Goal: Transaction & Acquisition: Purchase product/service

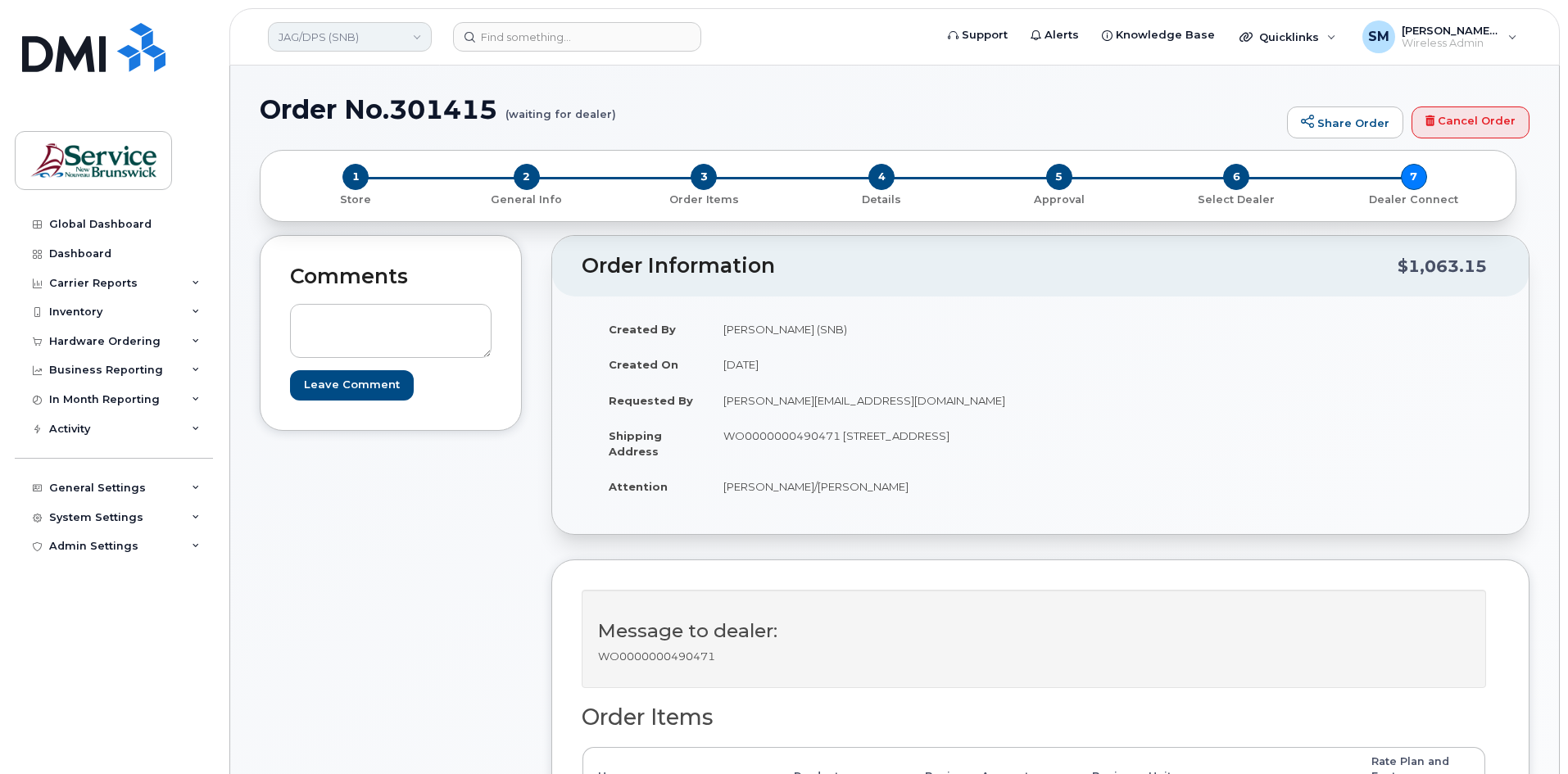
click at [397, 32] on link "JAG/DPS (SNB)" at bounding box center [350, 37] width 164 height 30
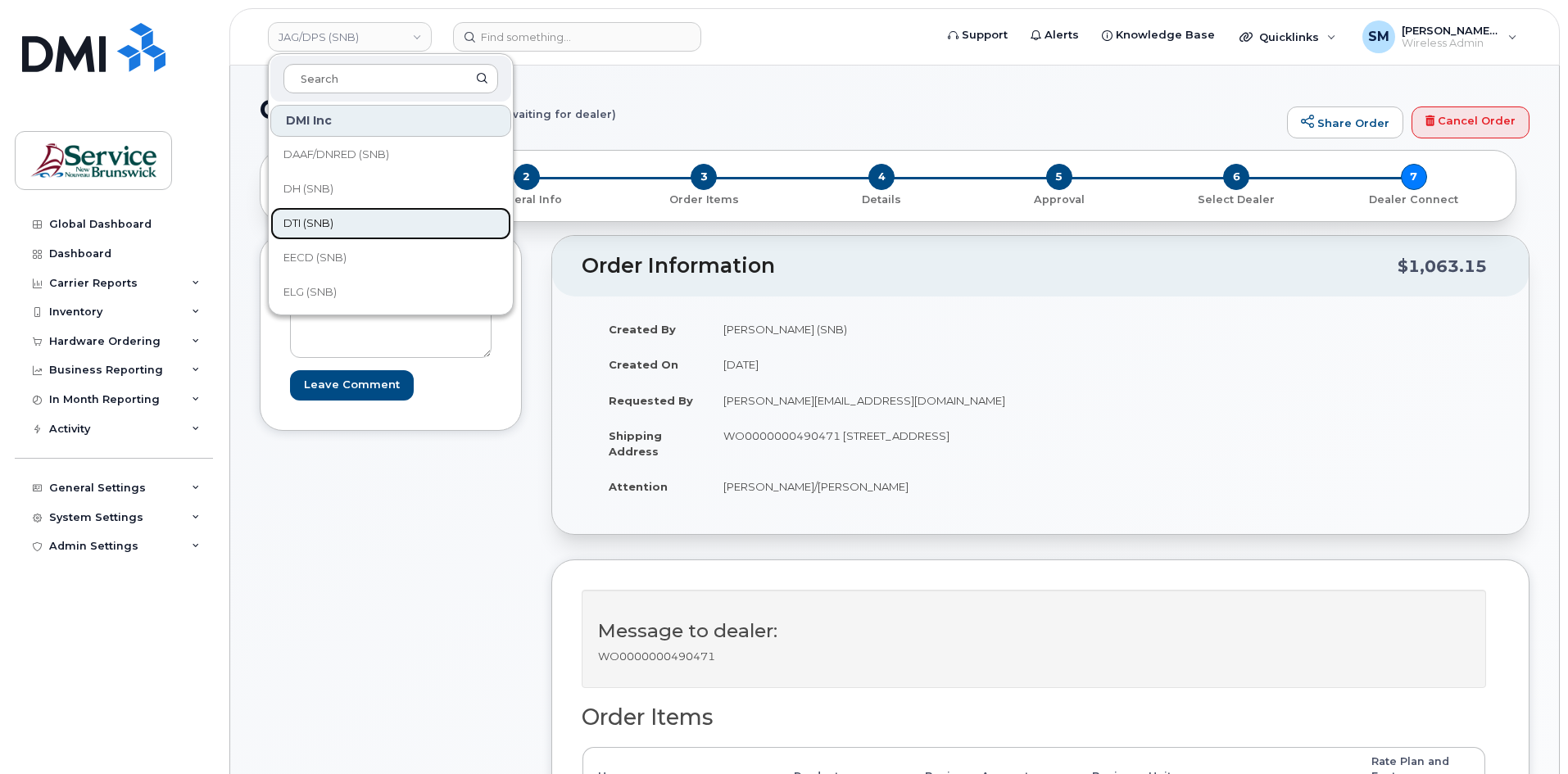
click at [320, 215] on span "DTI (SNB)" at bounding box center [309, 223] width 50 height 17
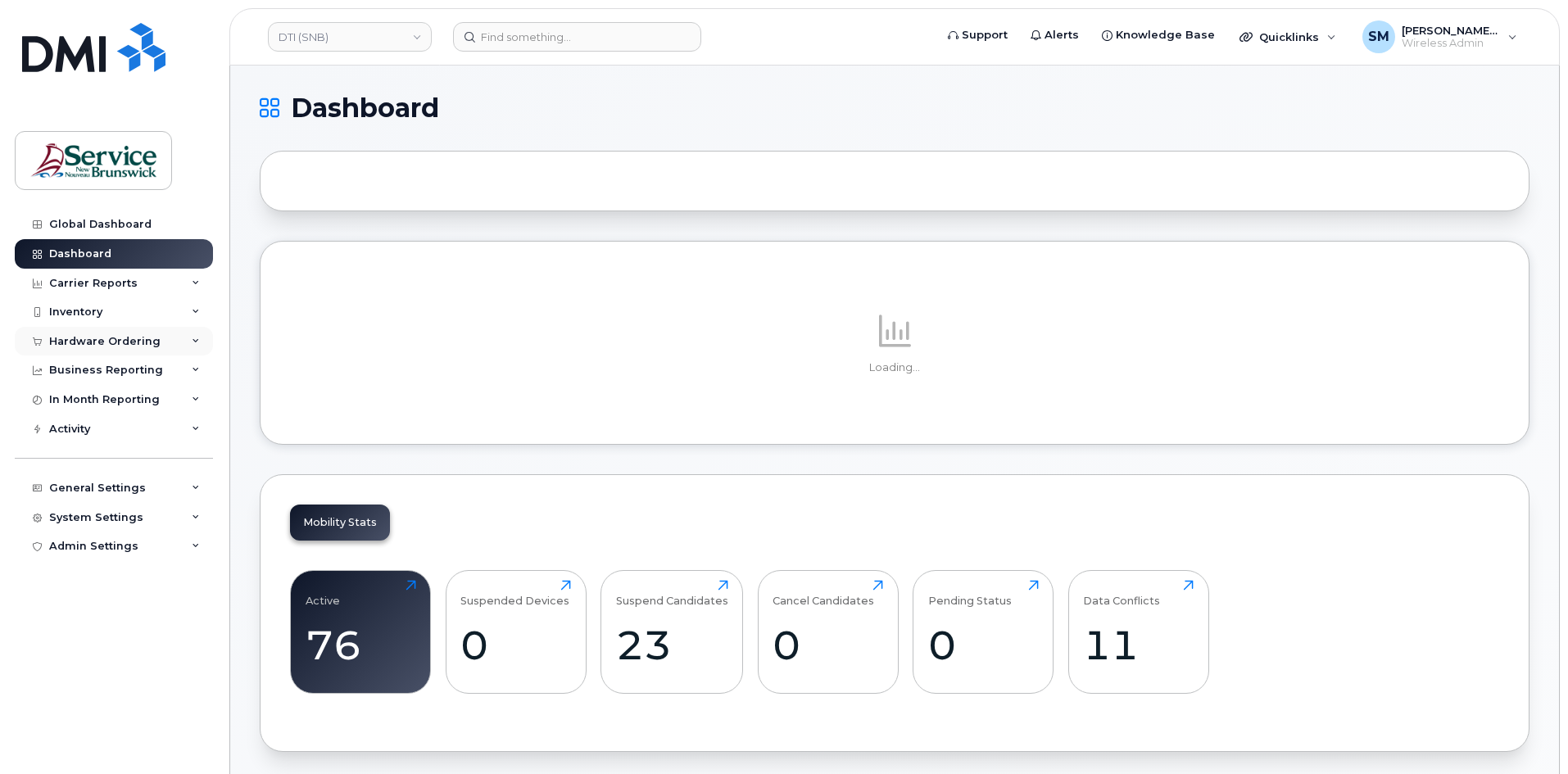
click at [144, 341] on div "Hardware Ordering" at bounding box center [105, 341] width 111 height 13
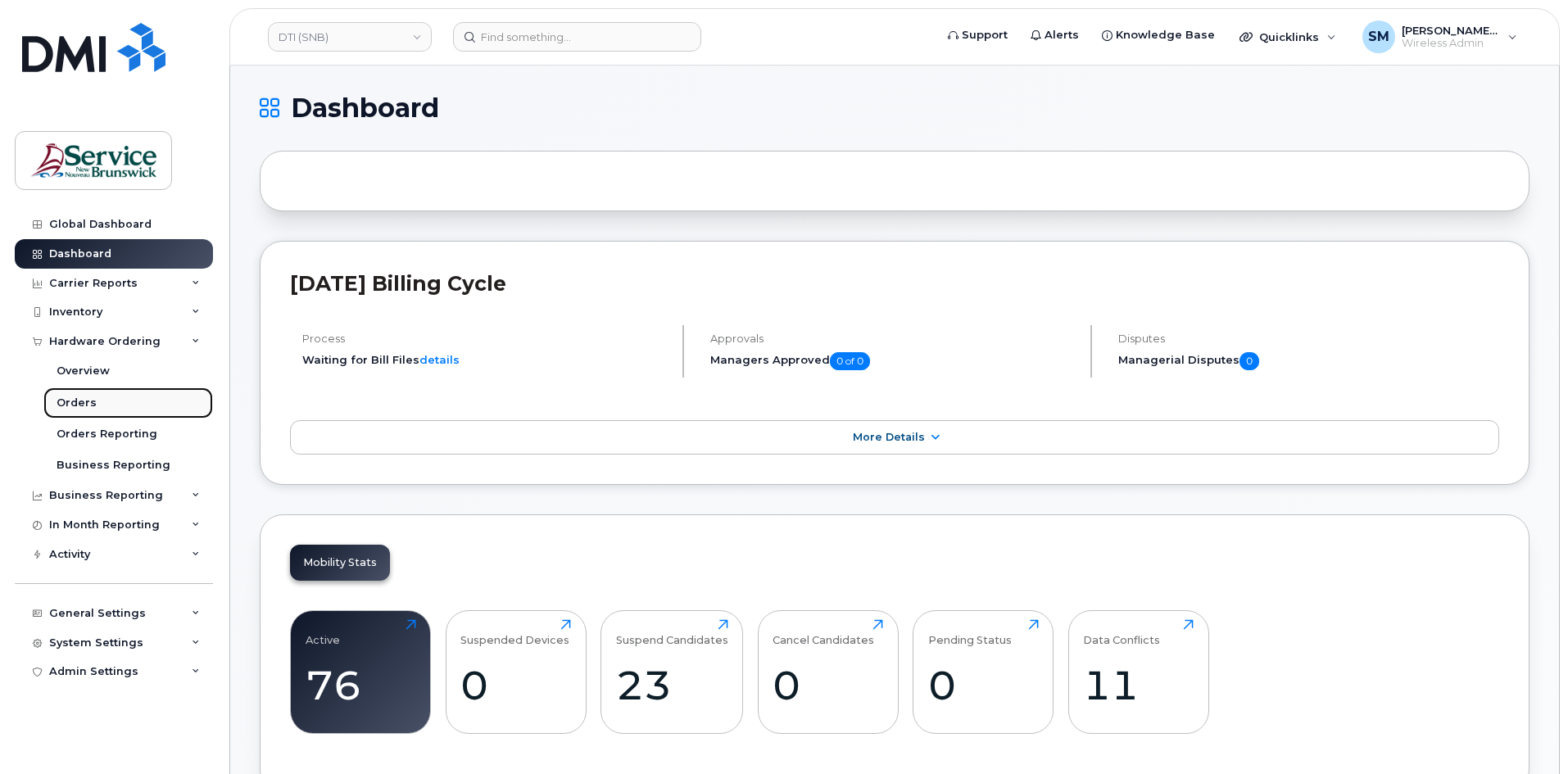
click at [104, 402] on link "Orders" at bounding box center [128, 403] width 170 height 32
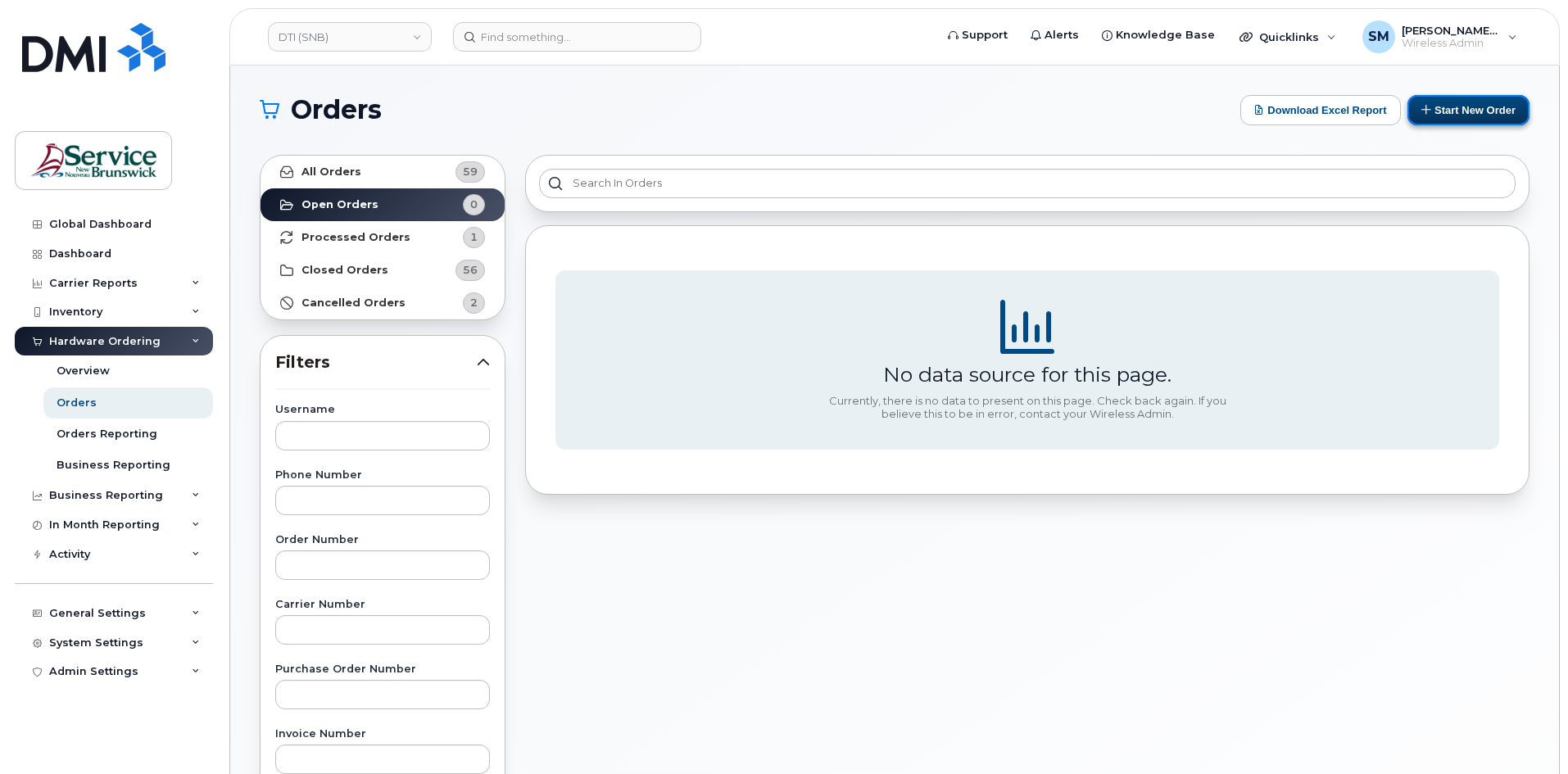
click at [1497, 120] on button "Start New Order" at bounding box center [1469, 109] width 122 height 31
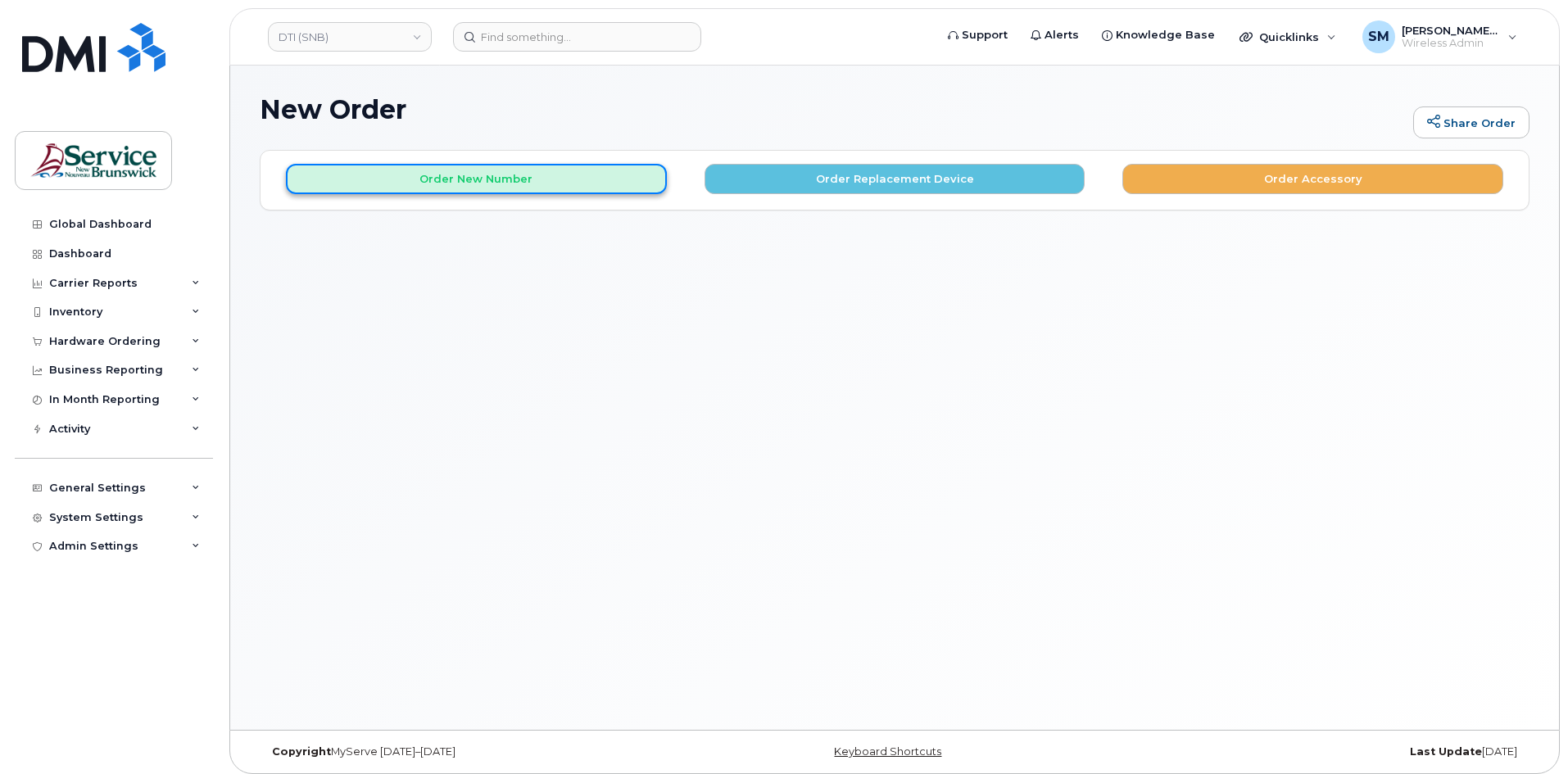
click at [451, 179] on button "Order New Number" at bounding box center [476, 179] width 381 height 31
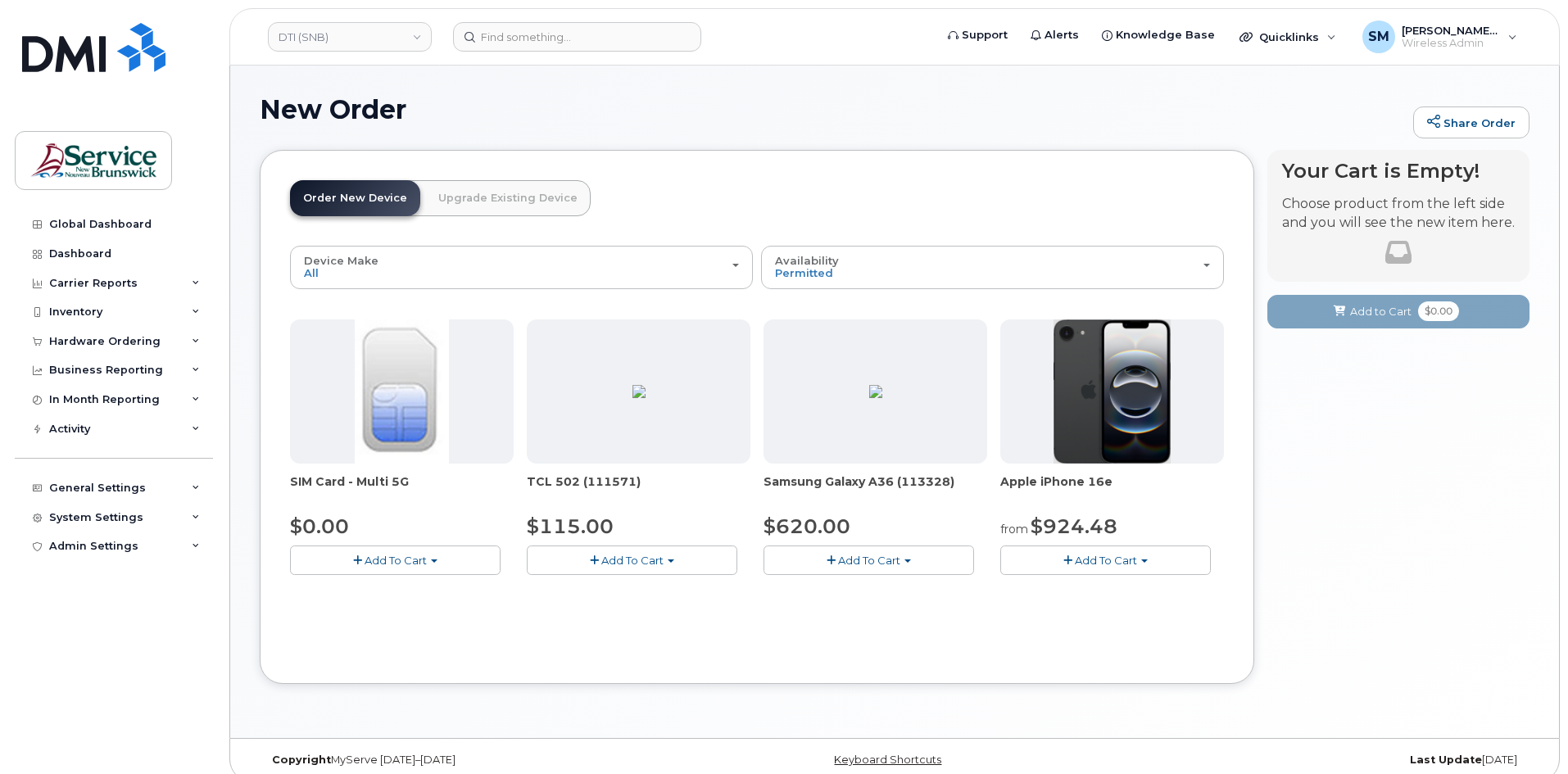
click at [1011, 557] on button "Add To Cart" at bounding box center [1105, 559] width 210 height 29
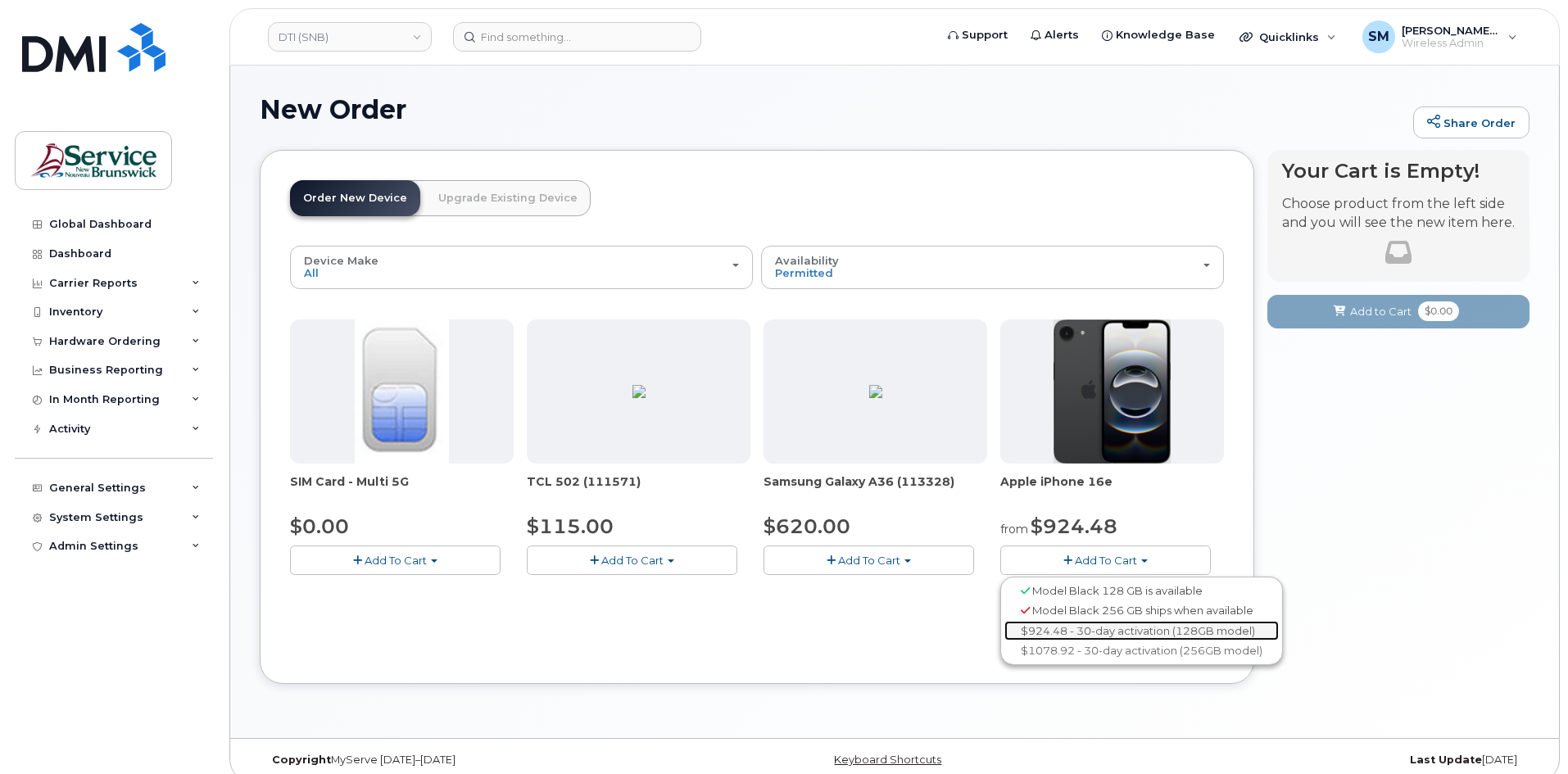
click at [1074, 629] on link "$924.48 - 30-day activation (128GB model)" at bounding box center [1141, 631] width 274 height 20
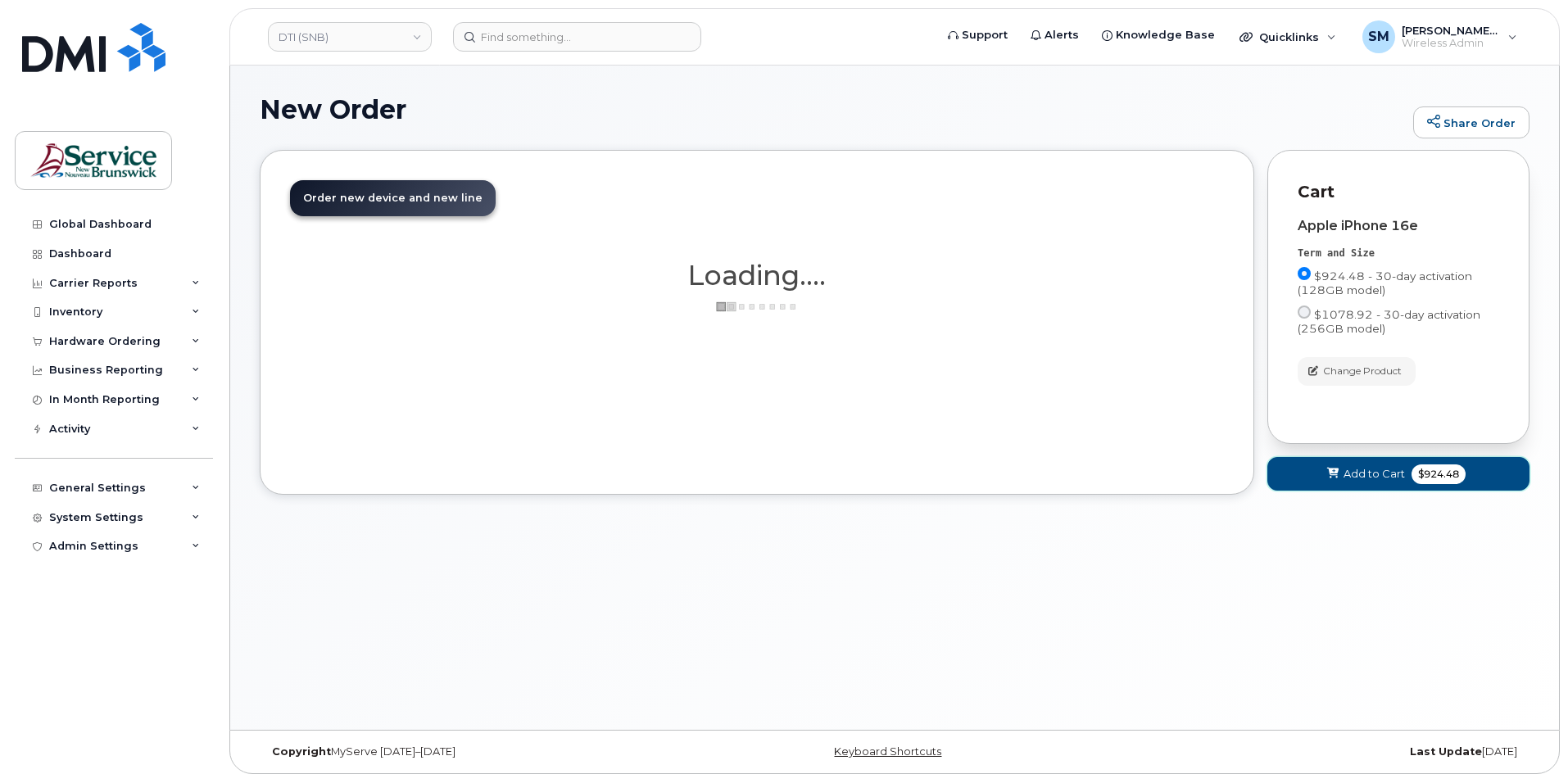
click at [1368, 464] on button "Add to Cart $924.48" at bounding box center [1398, 474] width 262 height 33
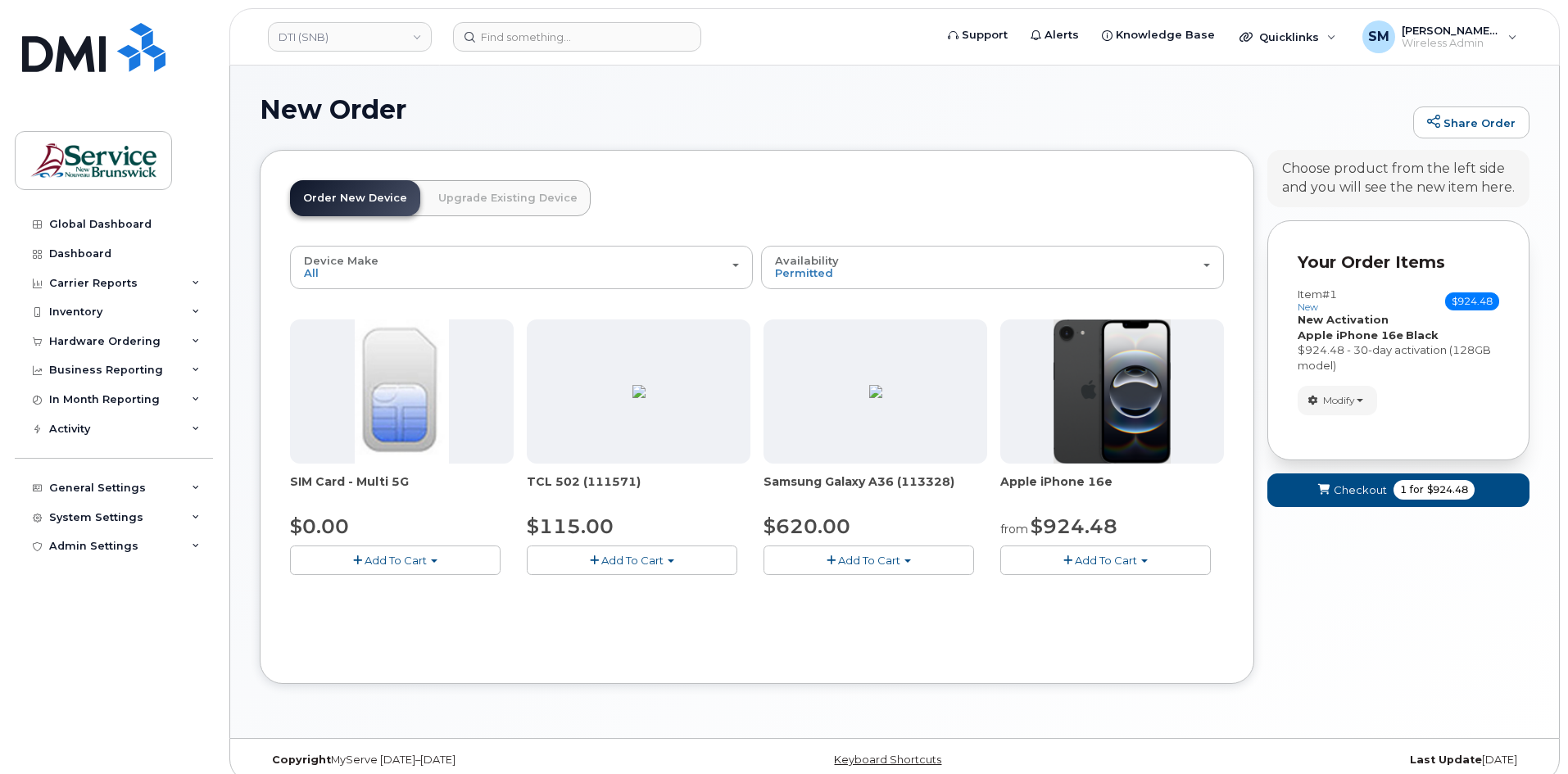
click at [1310, 468] on form "Your Order Items Item #1 new $924.48 Accessories Only SIM Only Activation New A…" at bounding box center [1398, 371] width 262 height 301
click at [1324, 476] on button "Checkout 1 for $924.48" at bounding box center [1398, 490] width 262 height 33
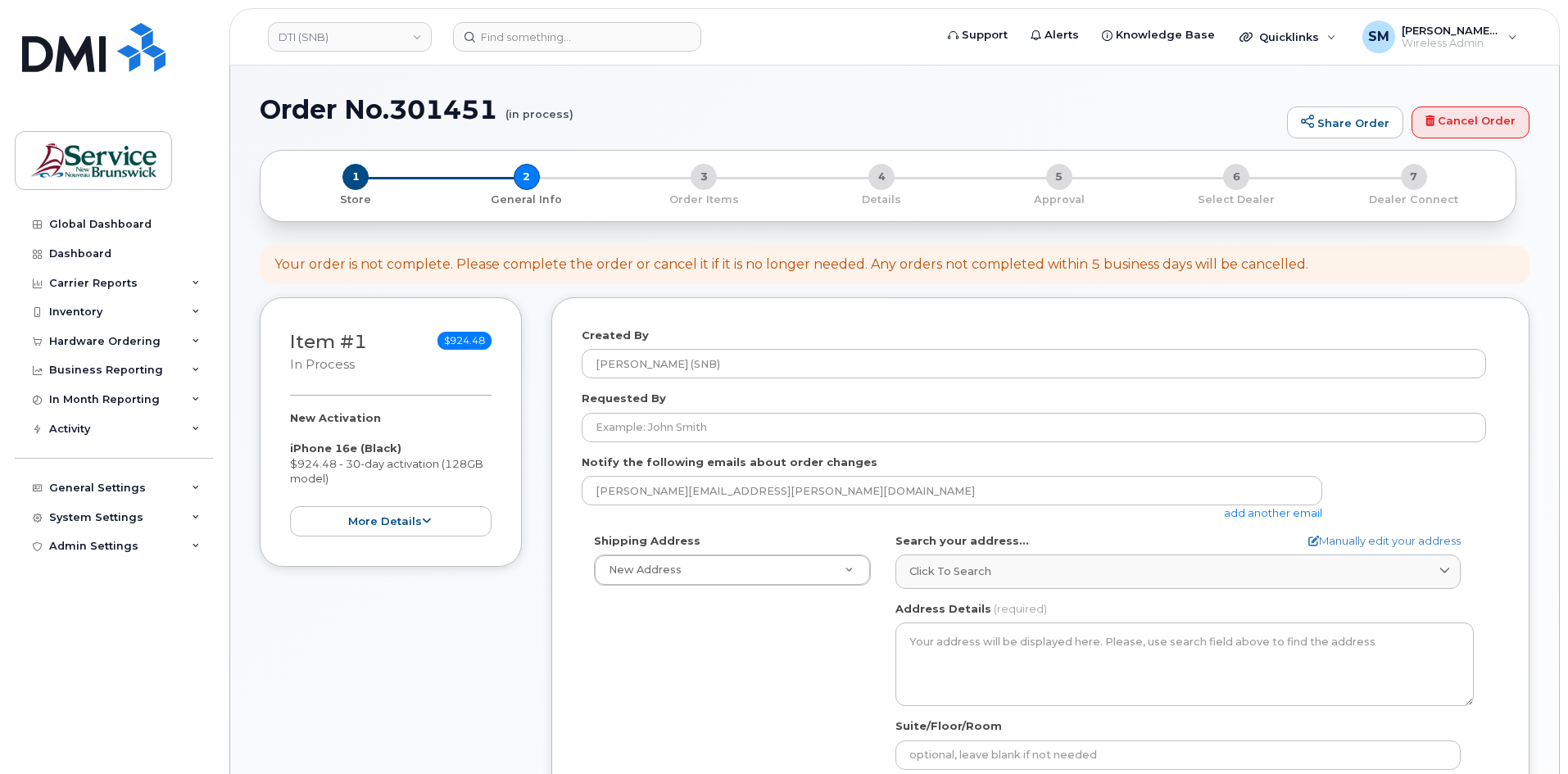
select select
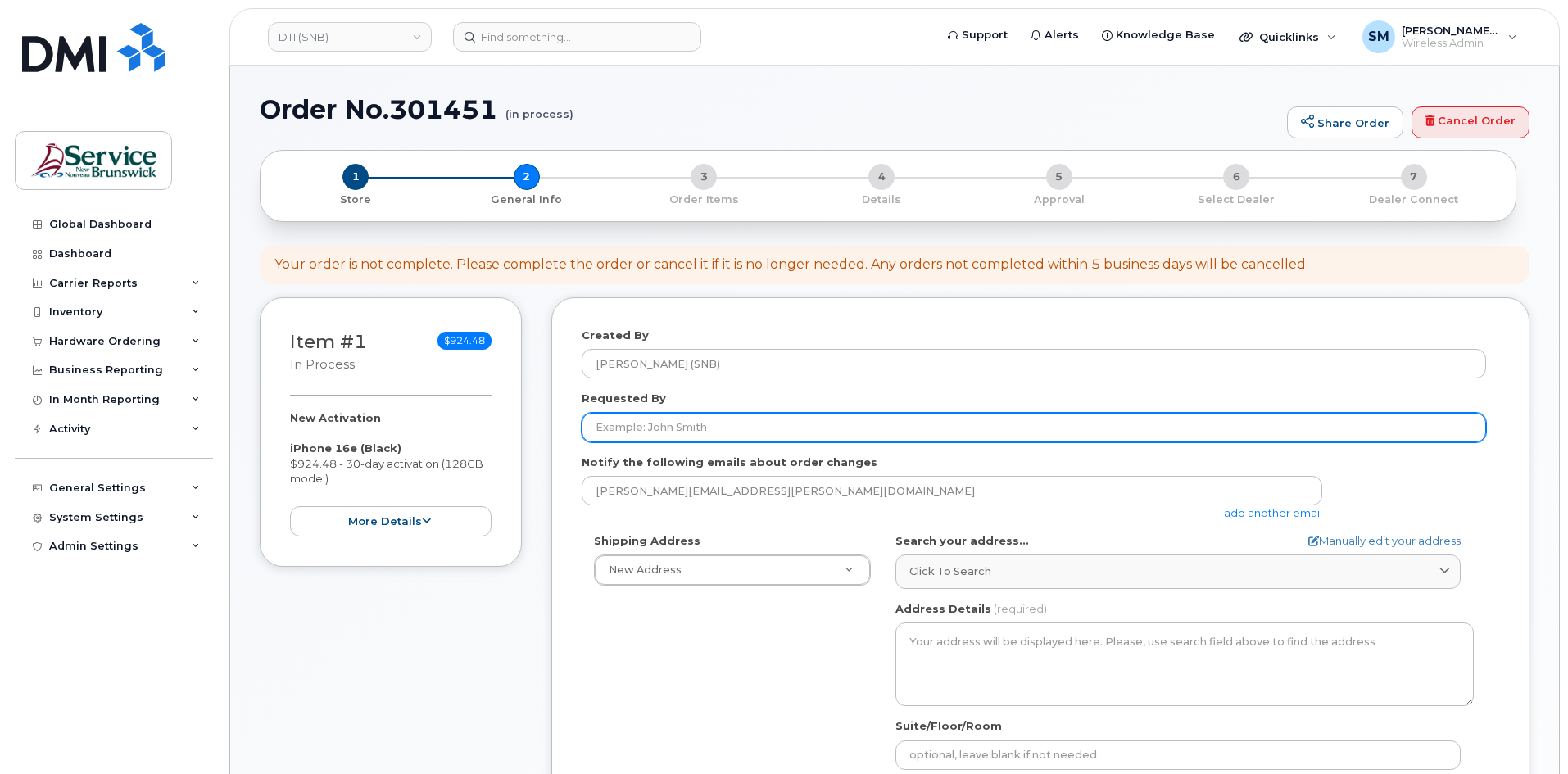
click at [696, 429] on input "Requested By" at bounding box center [1033, 427] width 904 height 30
paste input "Terri.Myers@gnb.ca"
type input "Terri.Myers@gnb.ca"
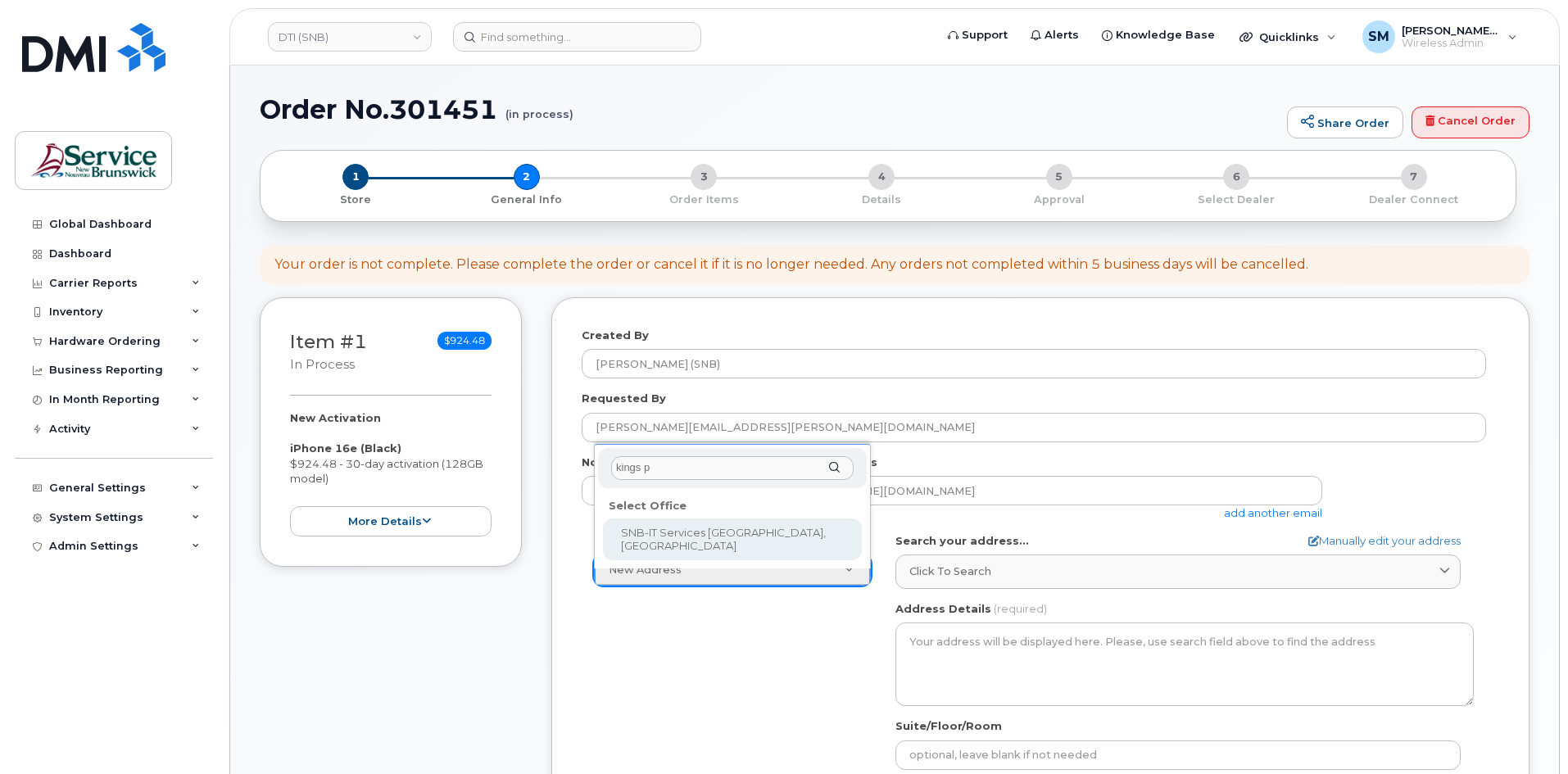
type input "kings pl"
select select
type textarea "526-440 King St Fredericton New Brunswick E3B 5H8"
type input "Chris Estey/Scott Sanford"
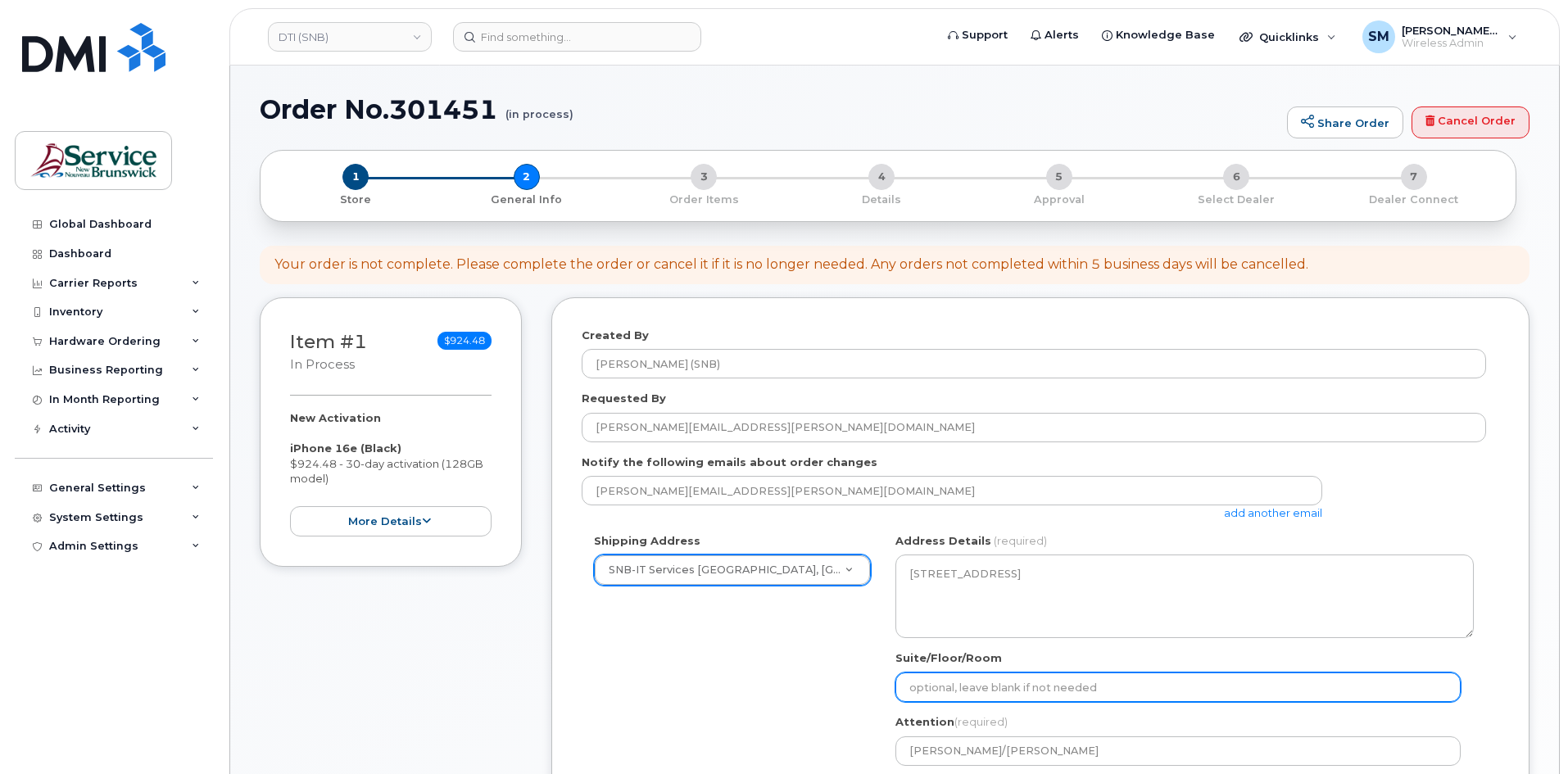
drag, startPoint x: 1078, startPoint y: 690, endPoint x: 1078, endPoint y: 672, distance: 18.0
click at [1078, 690] on input "Suite/Floor/Room" at bounding box center [1179, 687] width 566 height 30
paste input "WO0000000491500"
select select
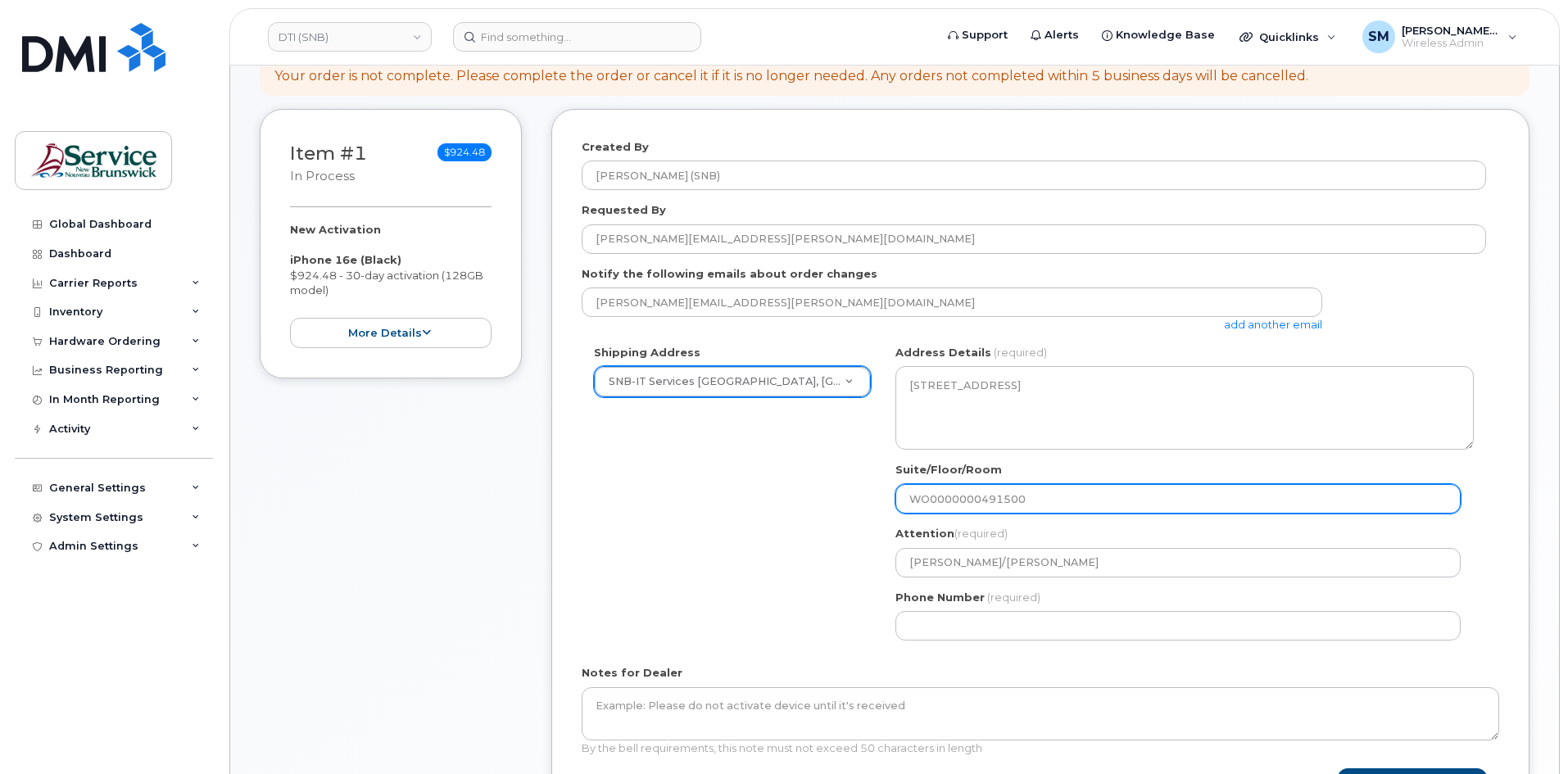
scroll to position [410, 0]
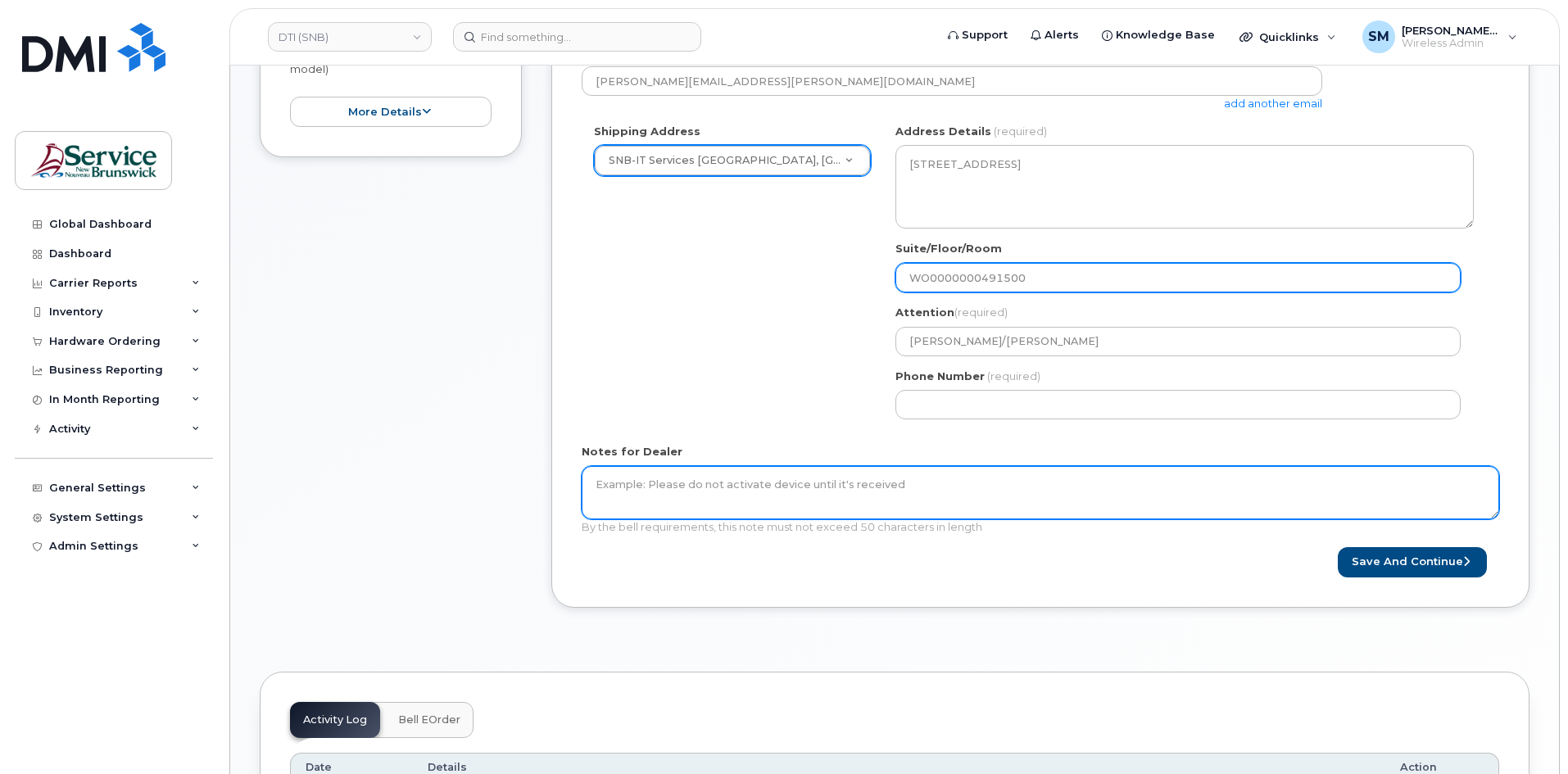
type input "WO0000000491500"
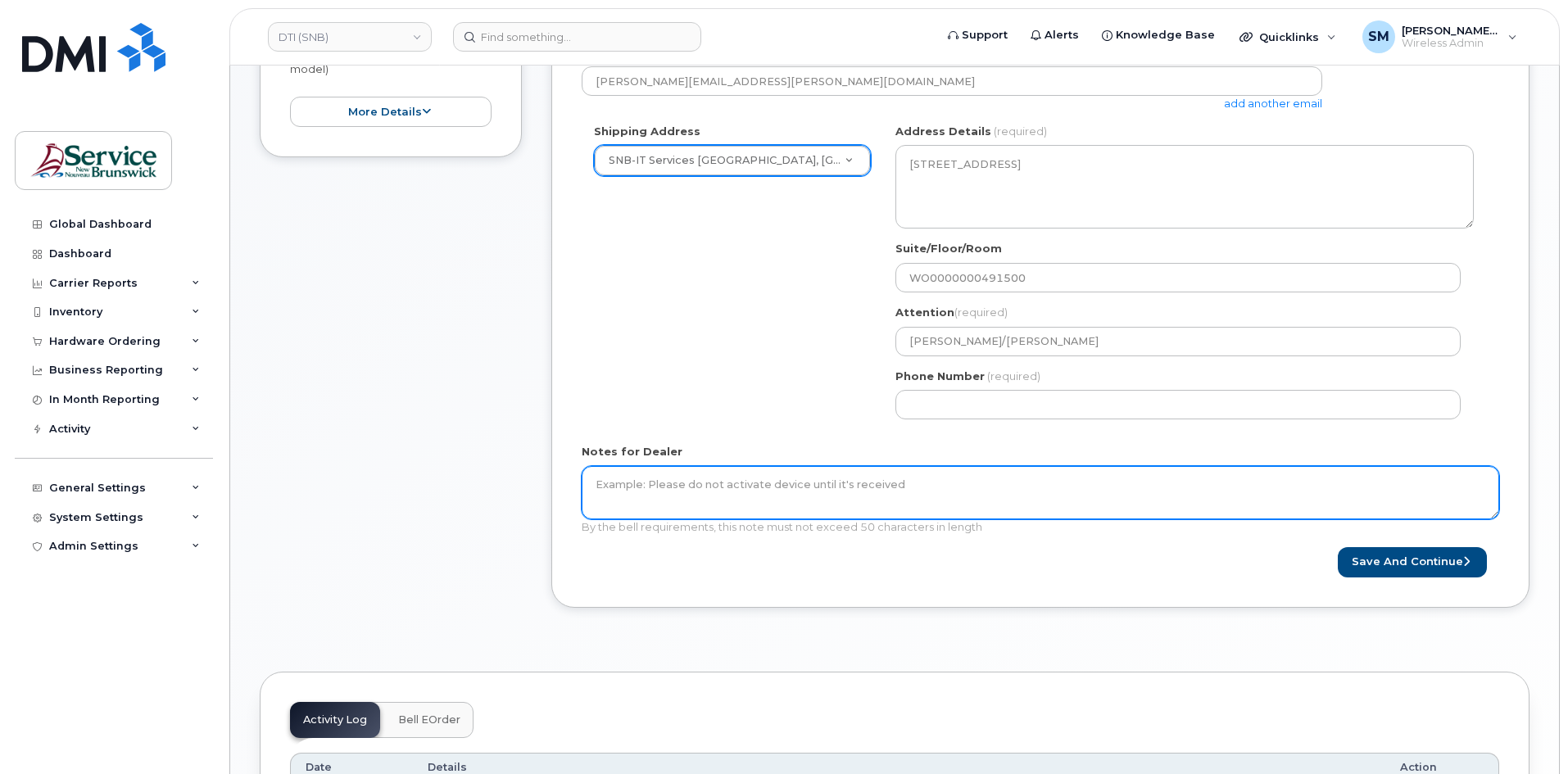
click at [796, 484] on textarea "Notes for Dealer" at bounding box center [1039, 493] width 917 height 54
paste textarea "WO0000000491500"
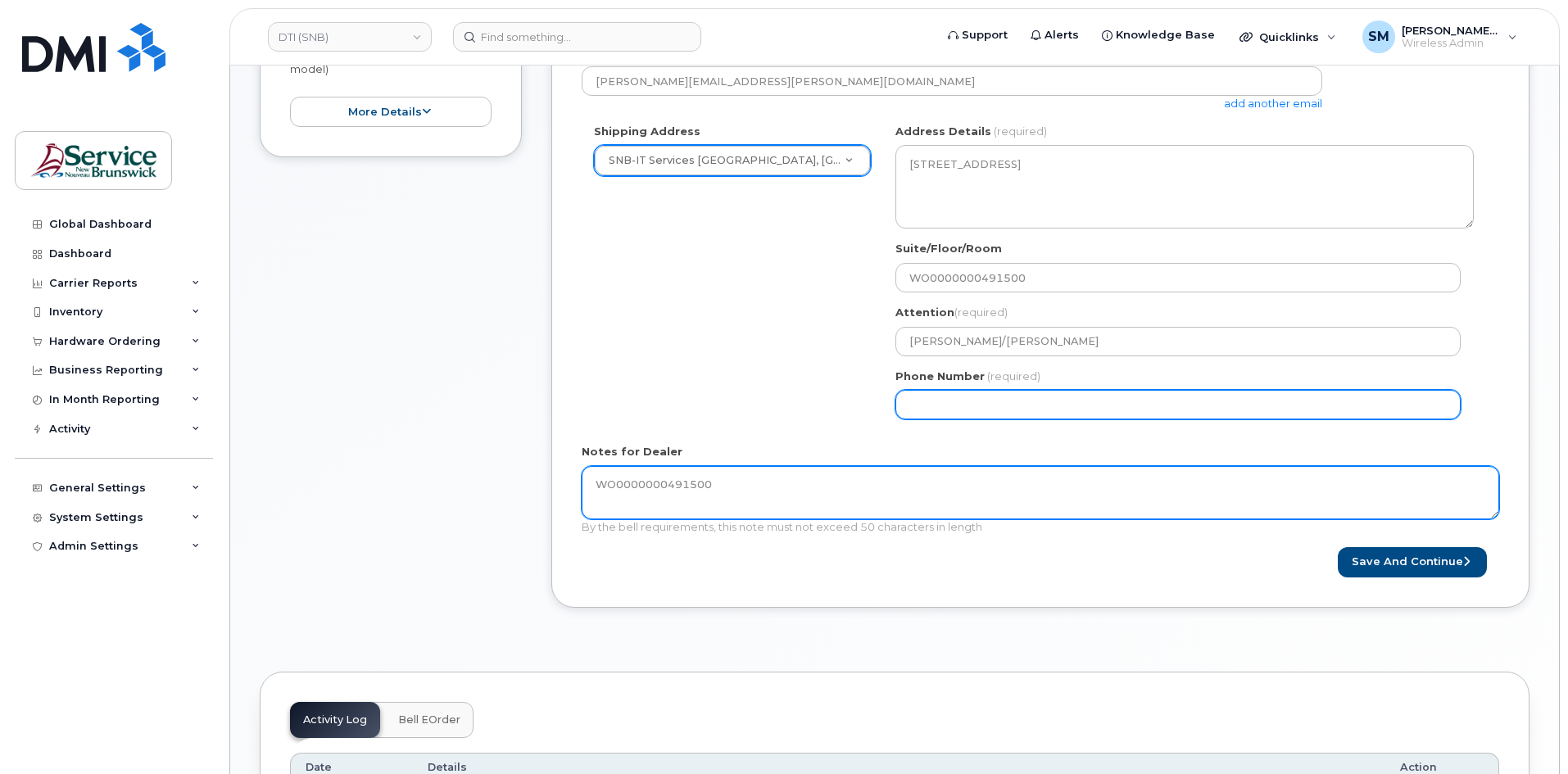
type textarea "WO0000000491500"
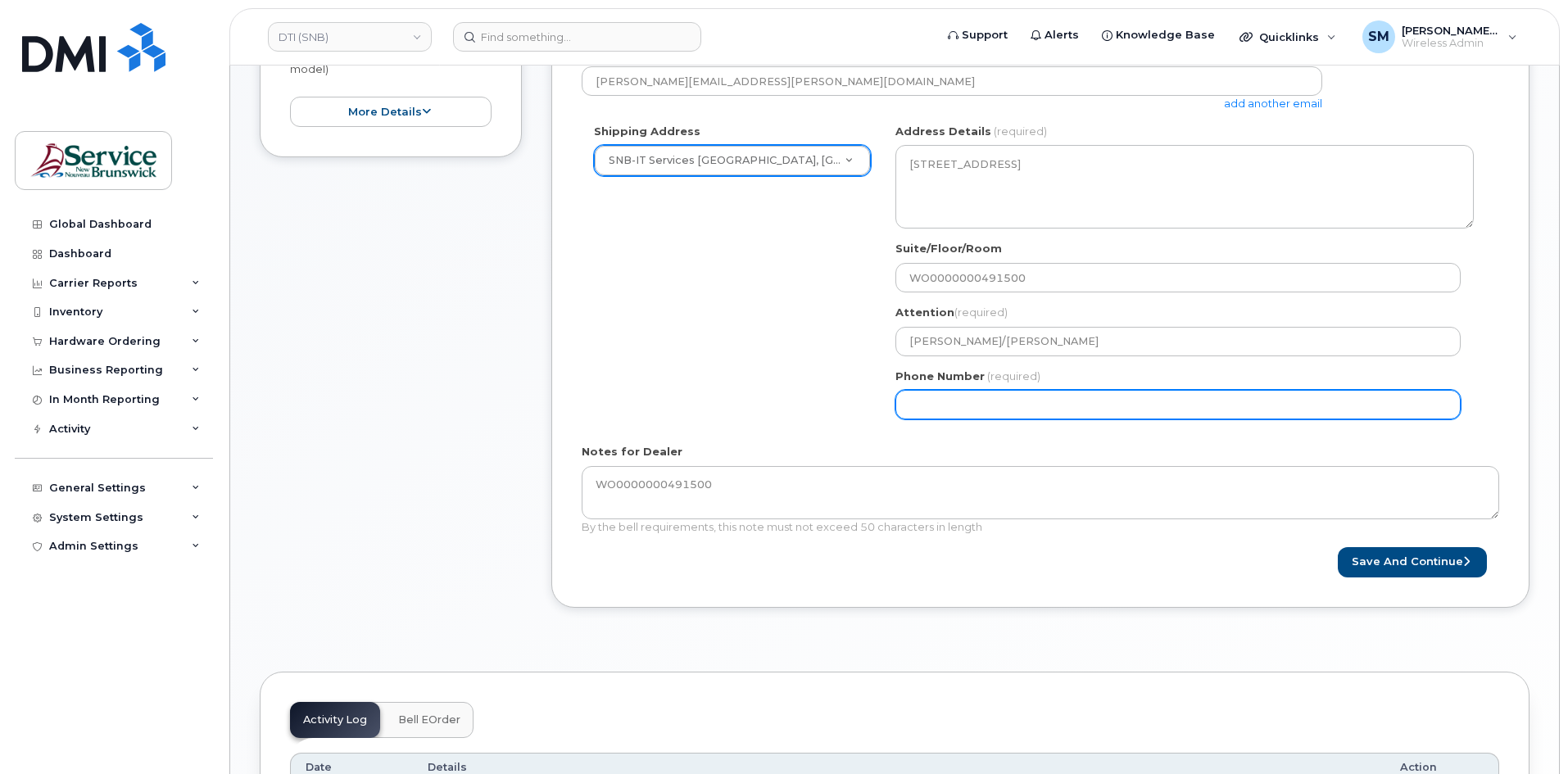
click at [983, 396] on input "Phone Number" at bounding box center [1179, 405] width 566 height 30
select select
type input "506639633"
select select
type input "5066396338"
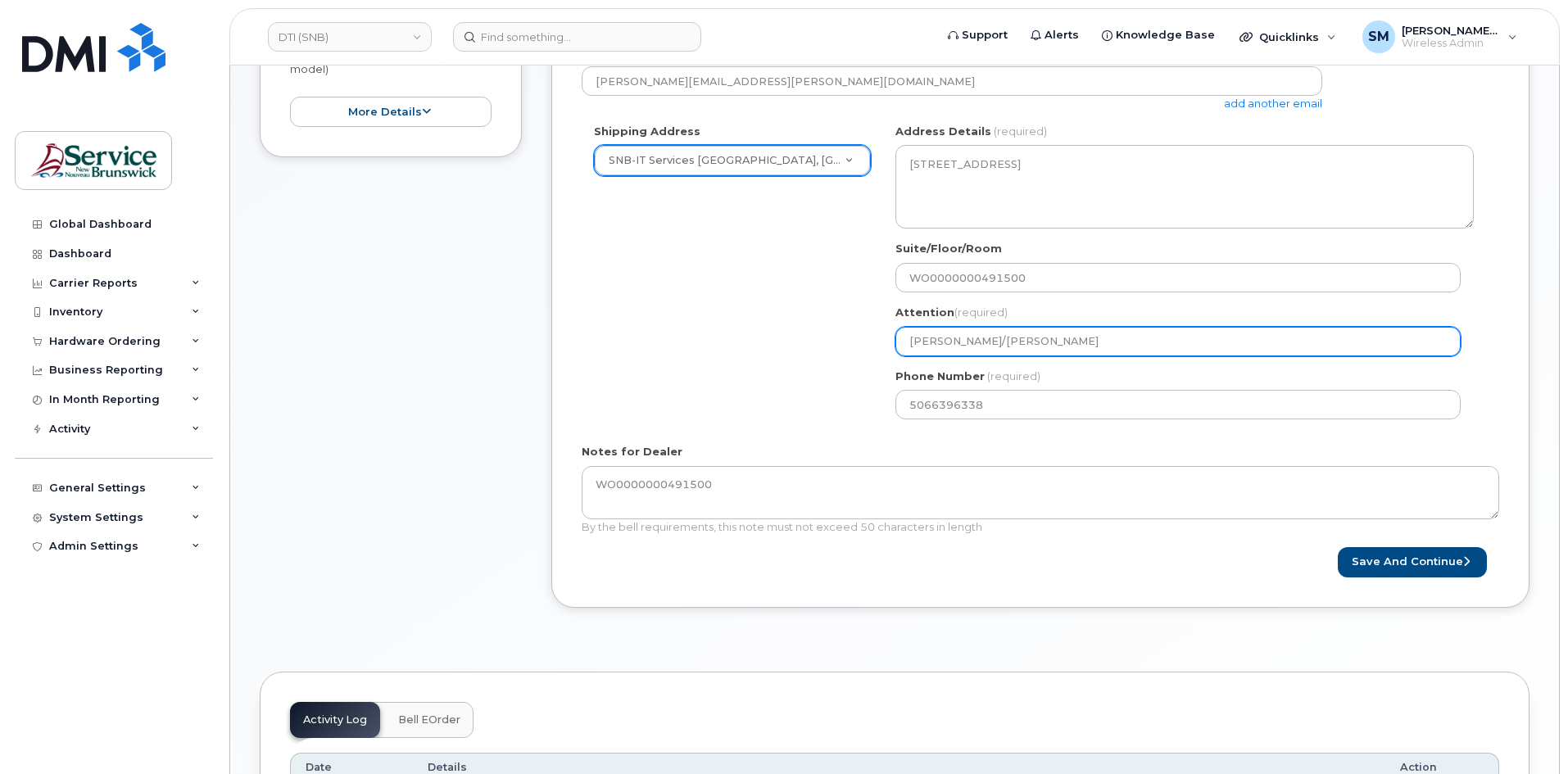
drag, startPoint x: 833, startPoint y: 347, endPoint x: 665, endPoint y: 350, distance: 168.0
click at [655, 350] on div "Shipping Address SNB-IT Services King Tower, Kings Place New Address ASD-E Main…" at bounding box center [1033, 277] width 904 height 308
paste input "/ Luc Cormier"
select select
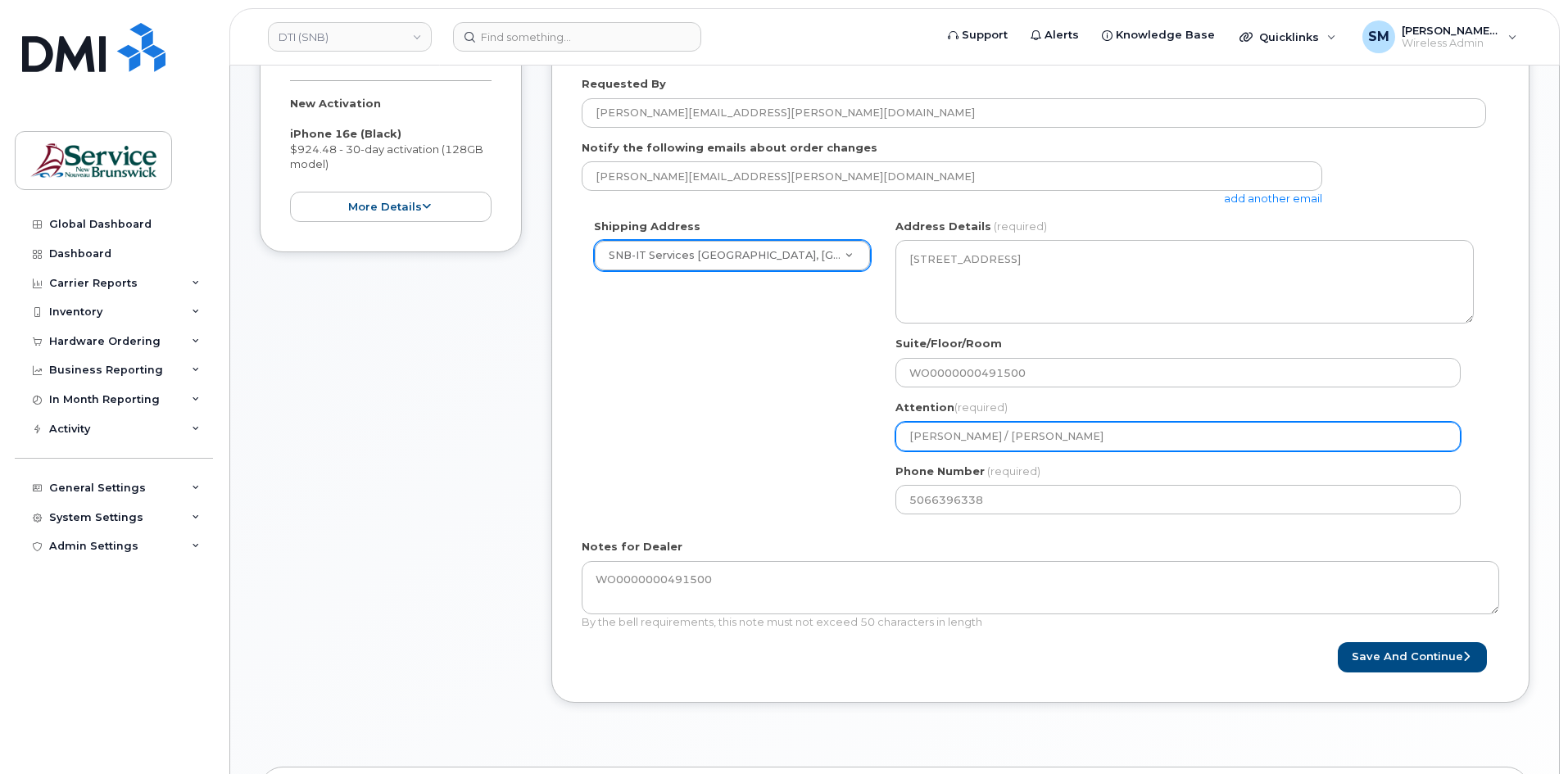
scroll to position [491, 0]
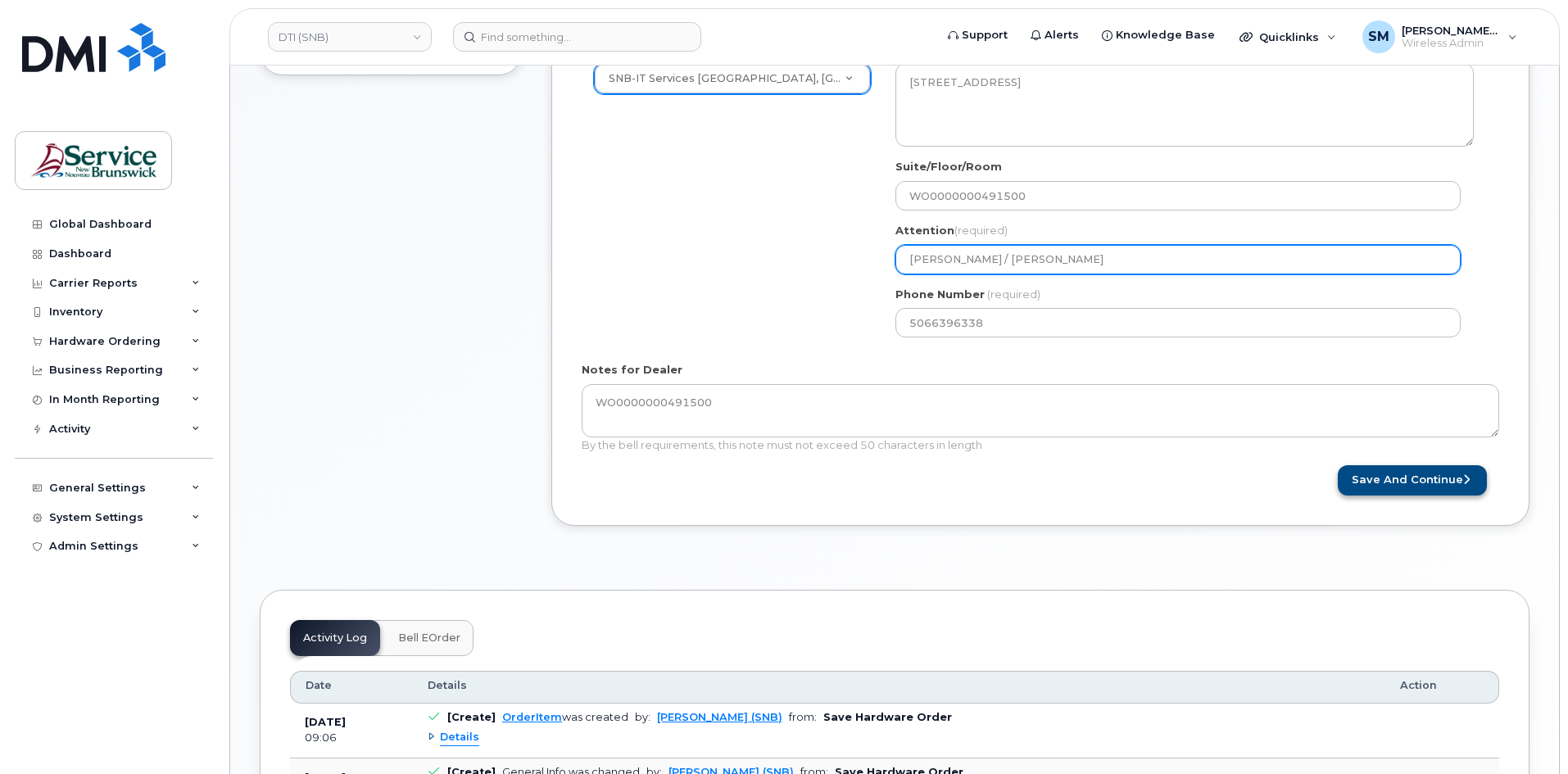
type input "Chris Estey / Luc Cormier"
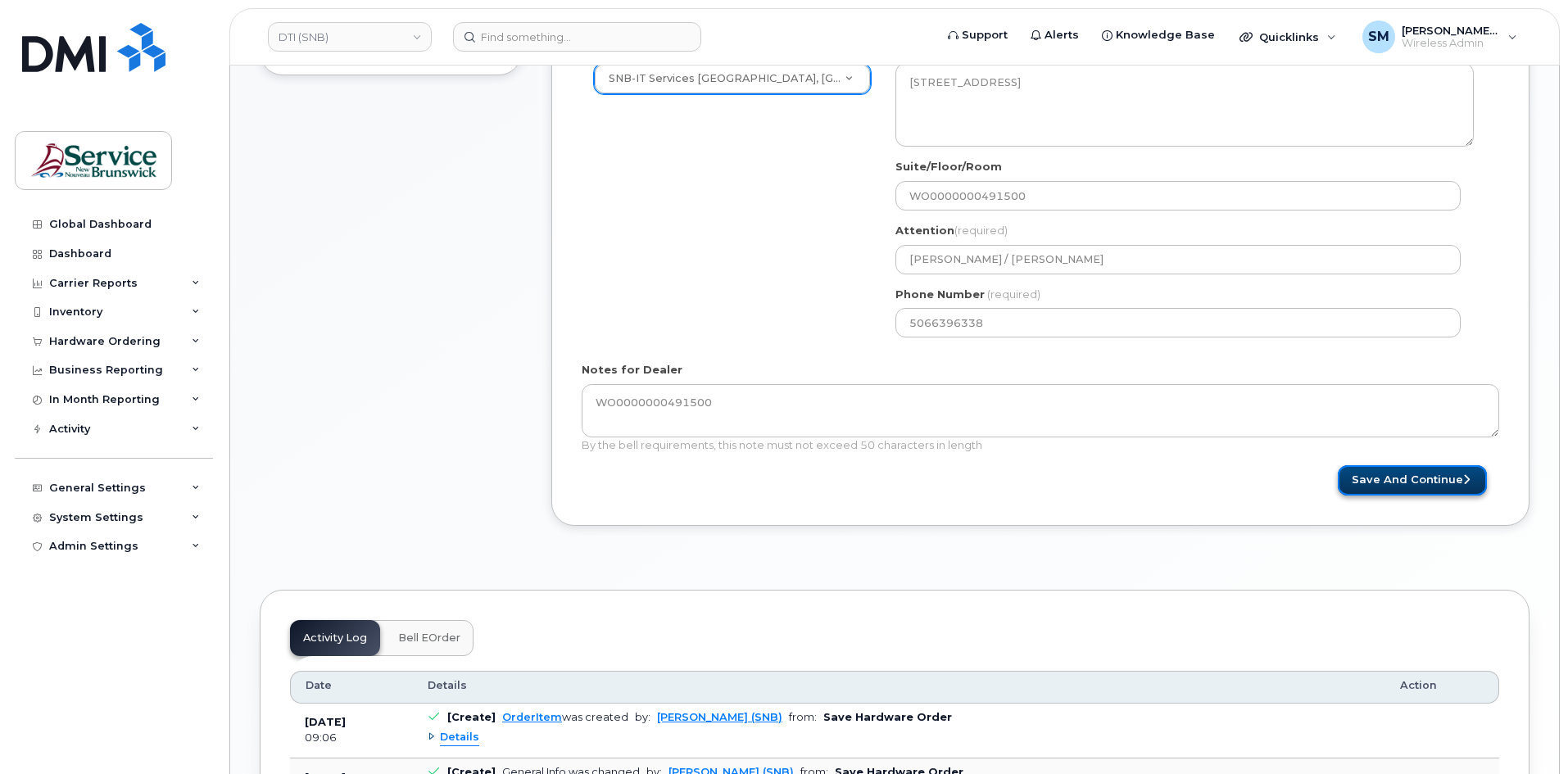
click at [1414, 485] on button "Save and Continue" at bounding box center [1412, 480] width 149 height 31
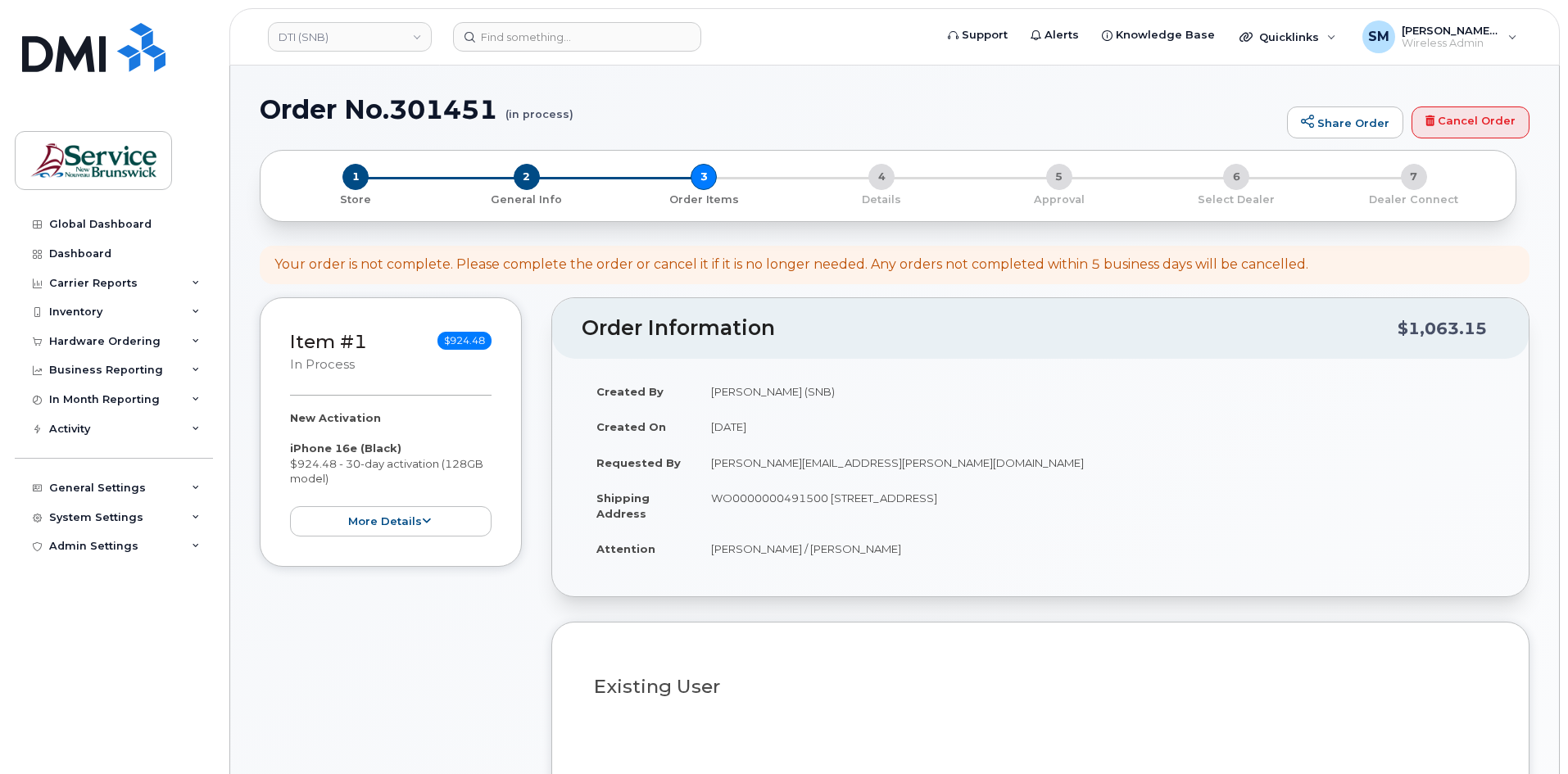
select select
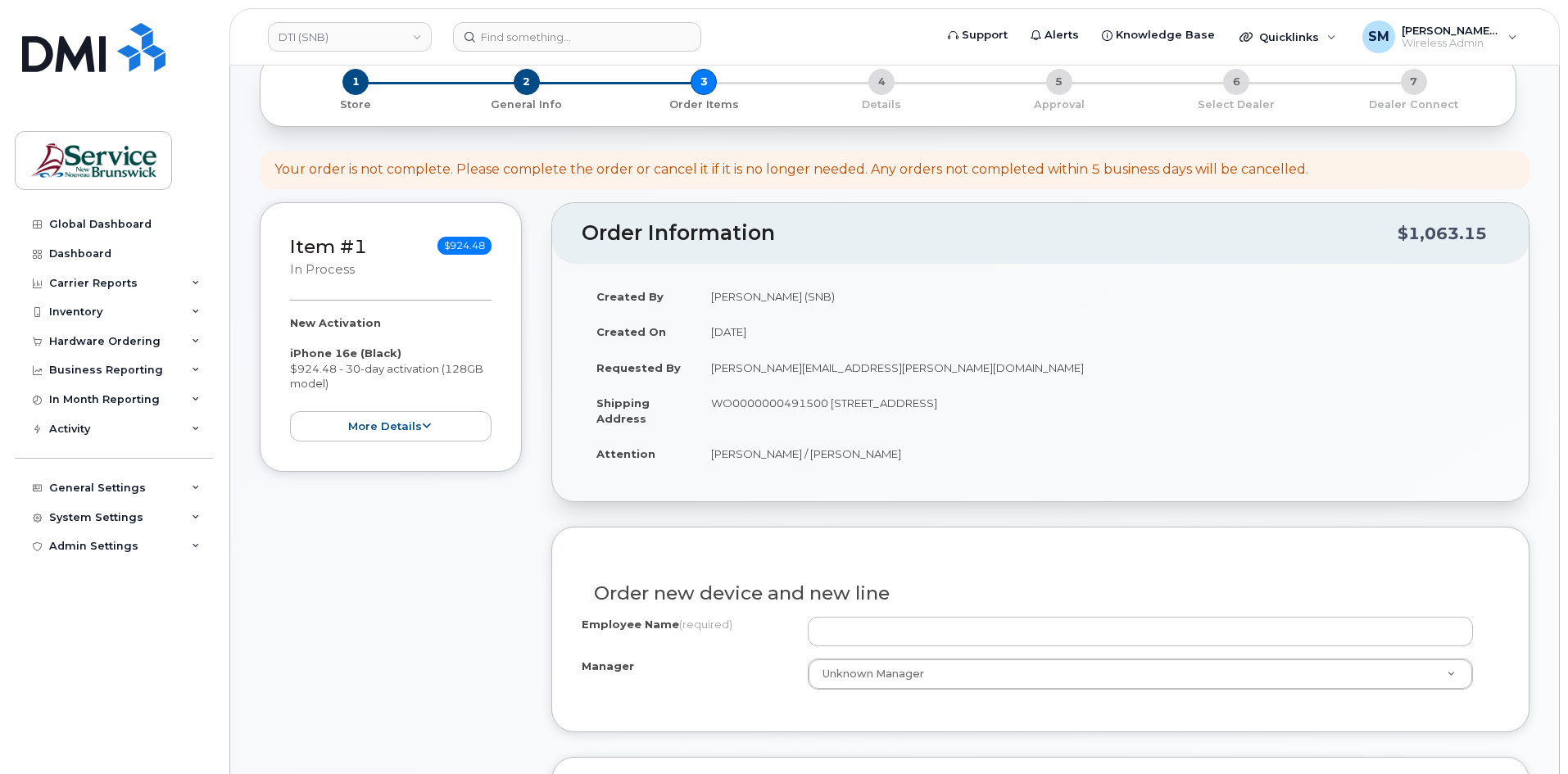
scroll to position [327, 0]
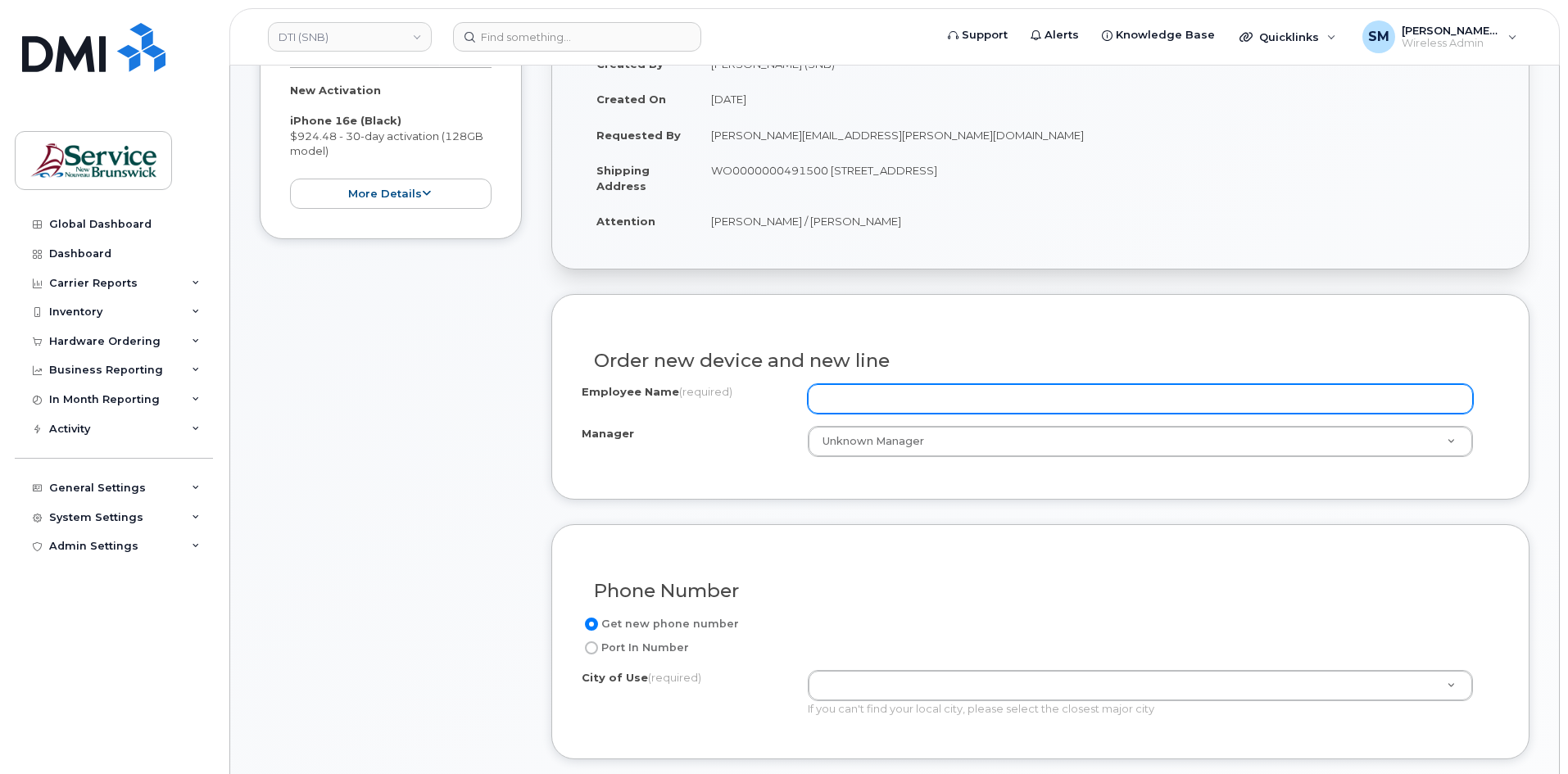
click at [1065, 387] on input "Employee Name (required)" at bounding box center [1140, 399] width 665 height 30
paste input "[PERSON_NAME]"
type input "[PERSON_NAME]"
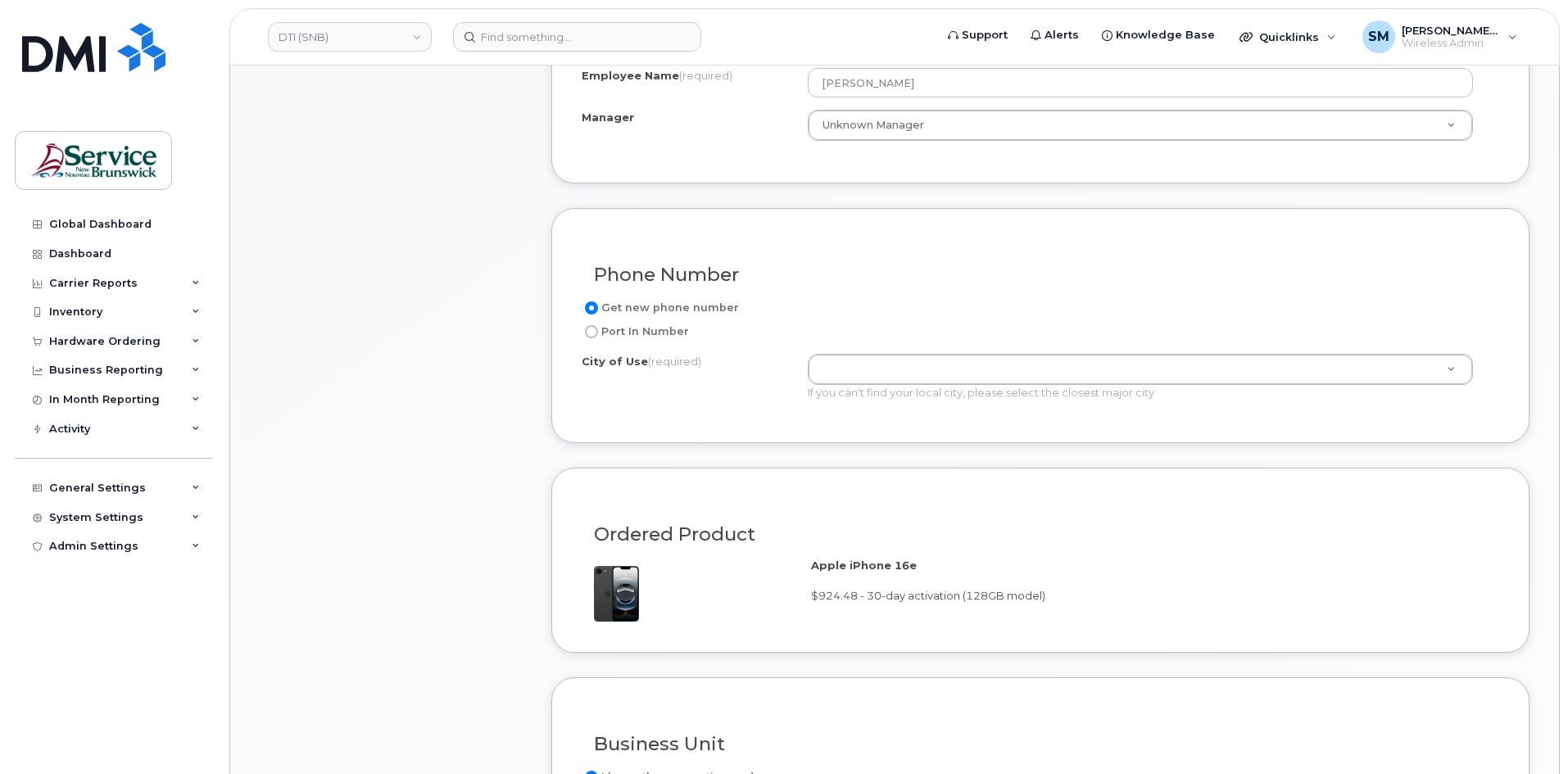
scroll to position [655, 0]
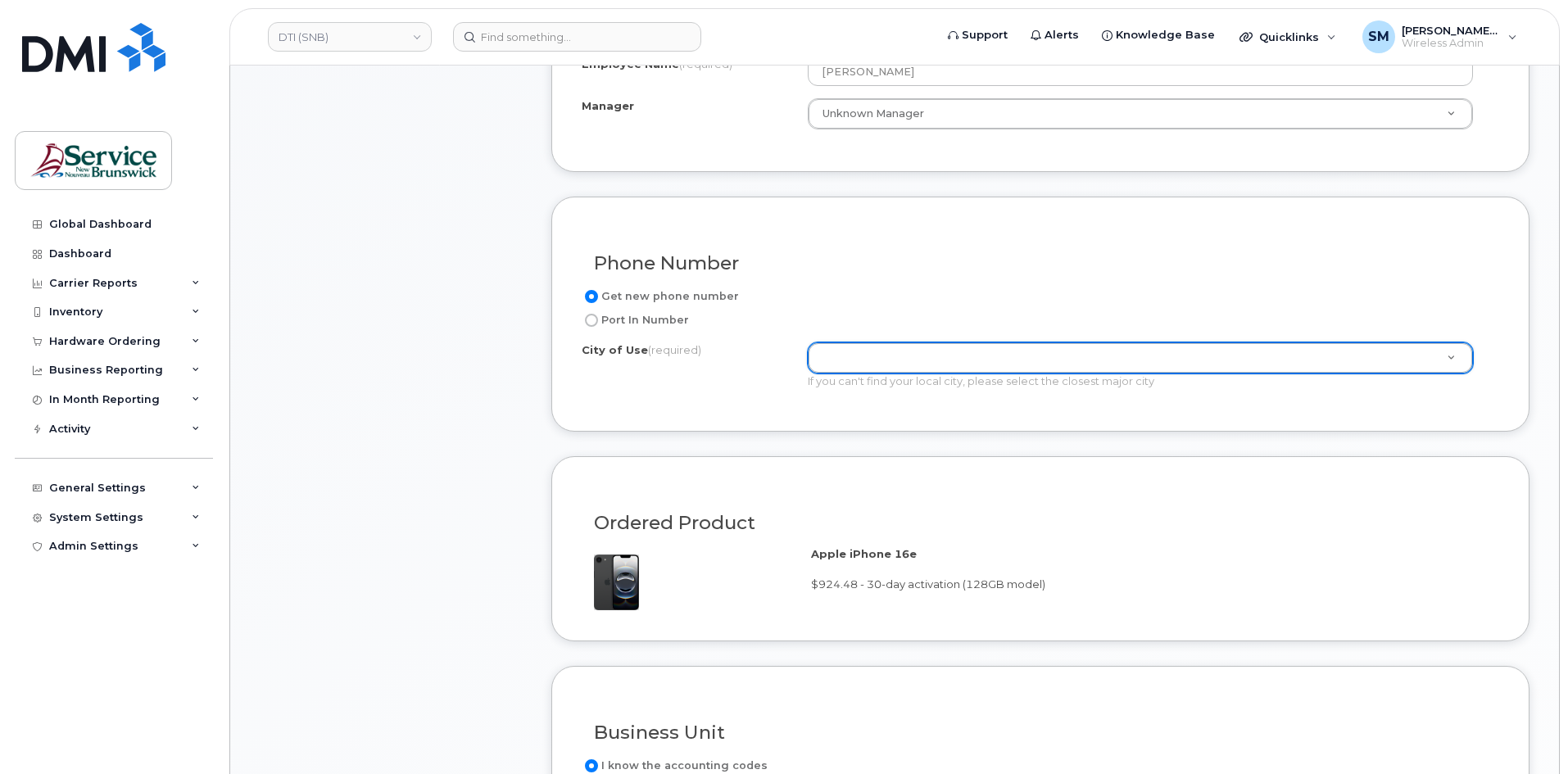
type input "f"
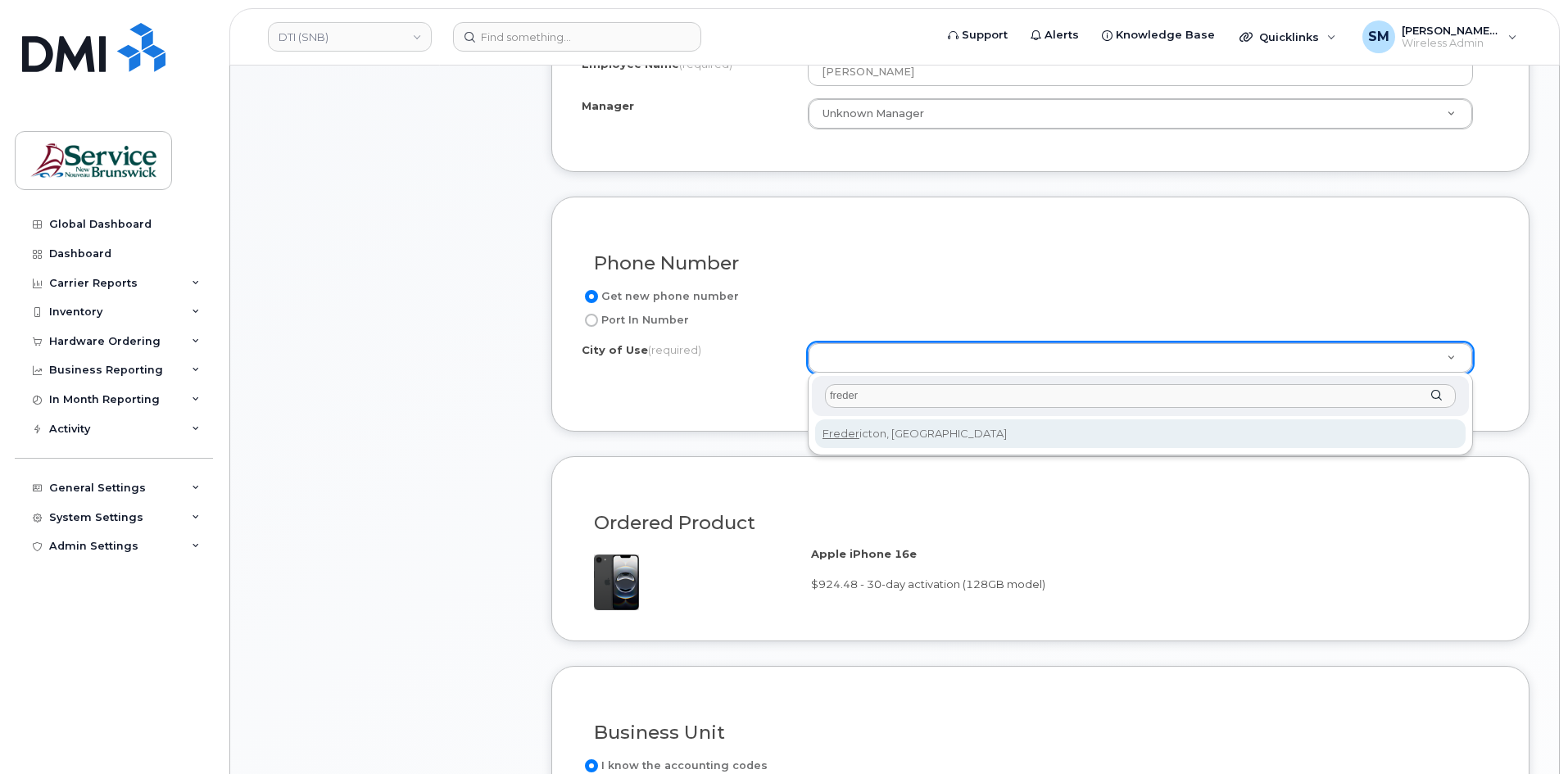
type input "freder"
type input "1578"
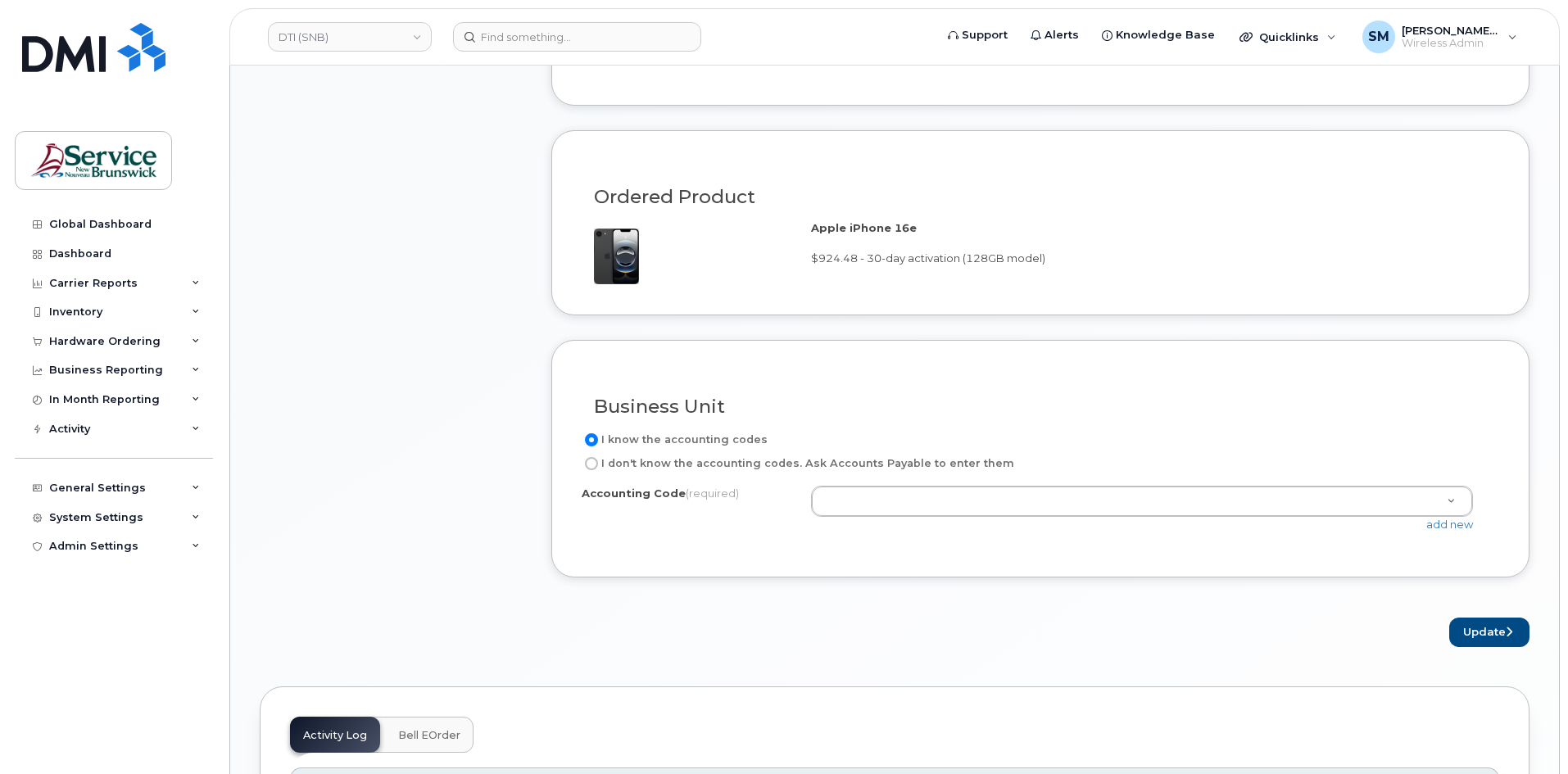
scroll to position [983, 0]
click at [910, 481] on div "I know the accounting codes I don't know the accounting codes. Ask Accounts Pay…" at bounding box center [1039, 487] width 917 height 117
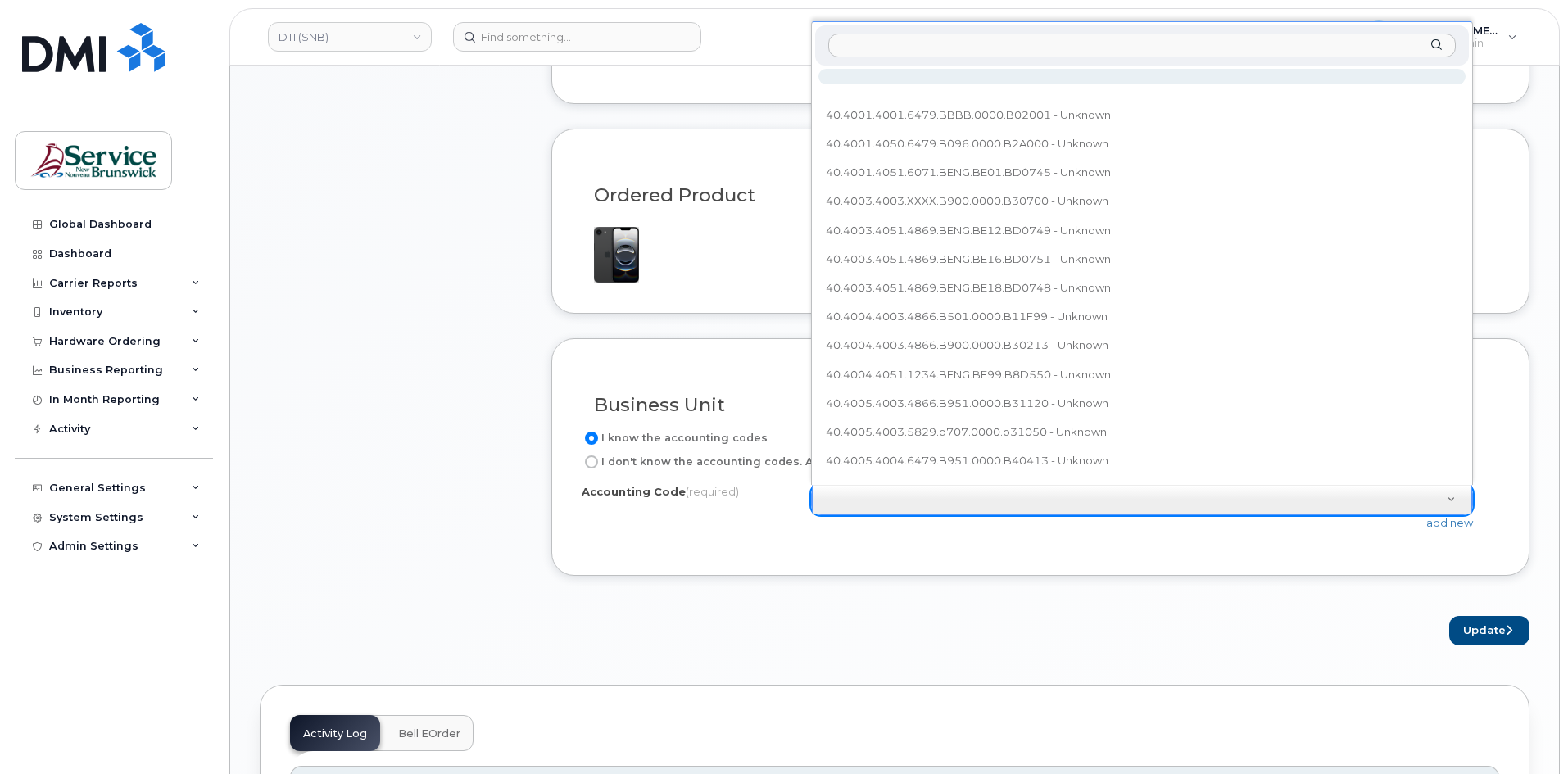
drag, startPoint x: 891, startPoint y: 499, endPoint x: 797, endPoint y: 400, distance: 136.5
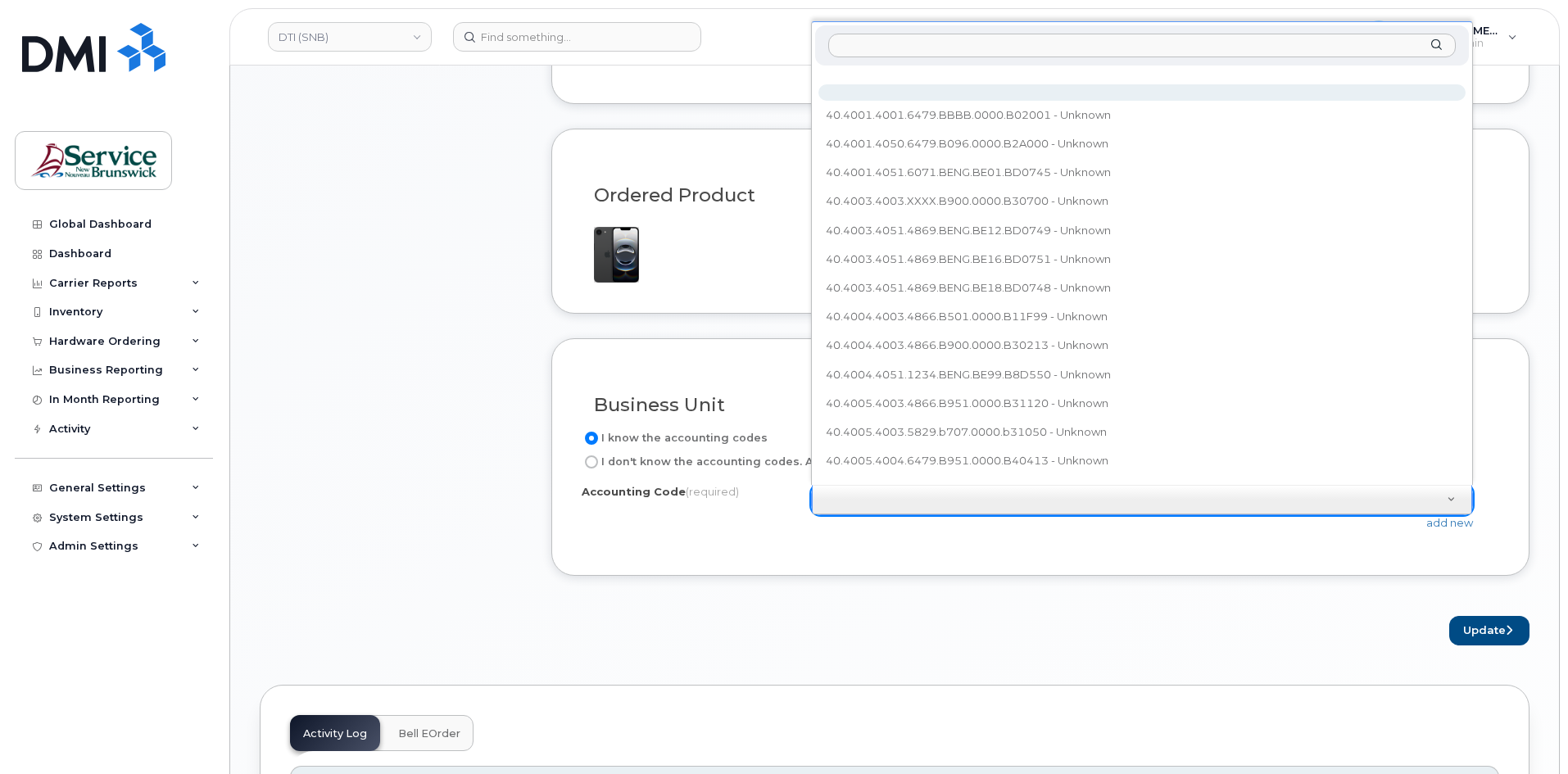
paste input "40.4080.4001.3451.BBBB.0000.B01500"
type input "40.4080.4001.3451.BBBB.0000.B01500"
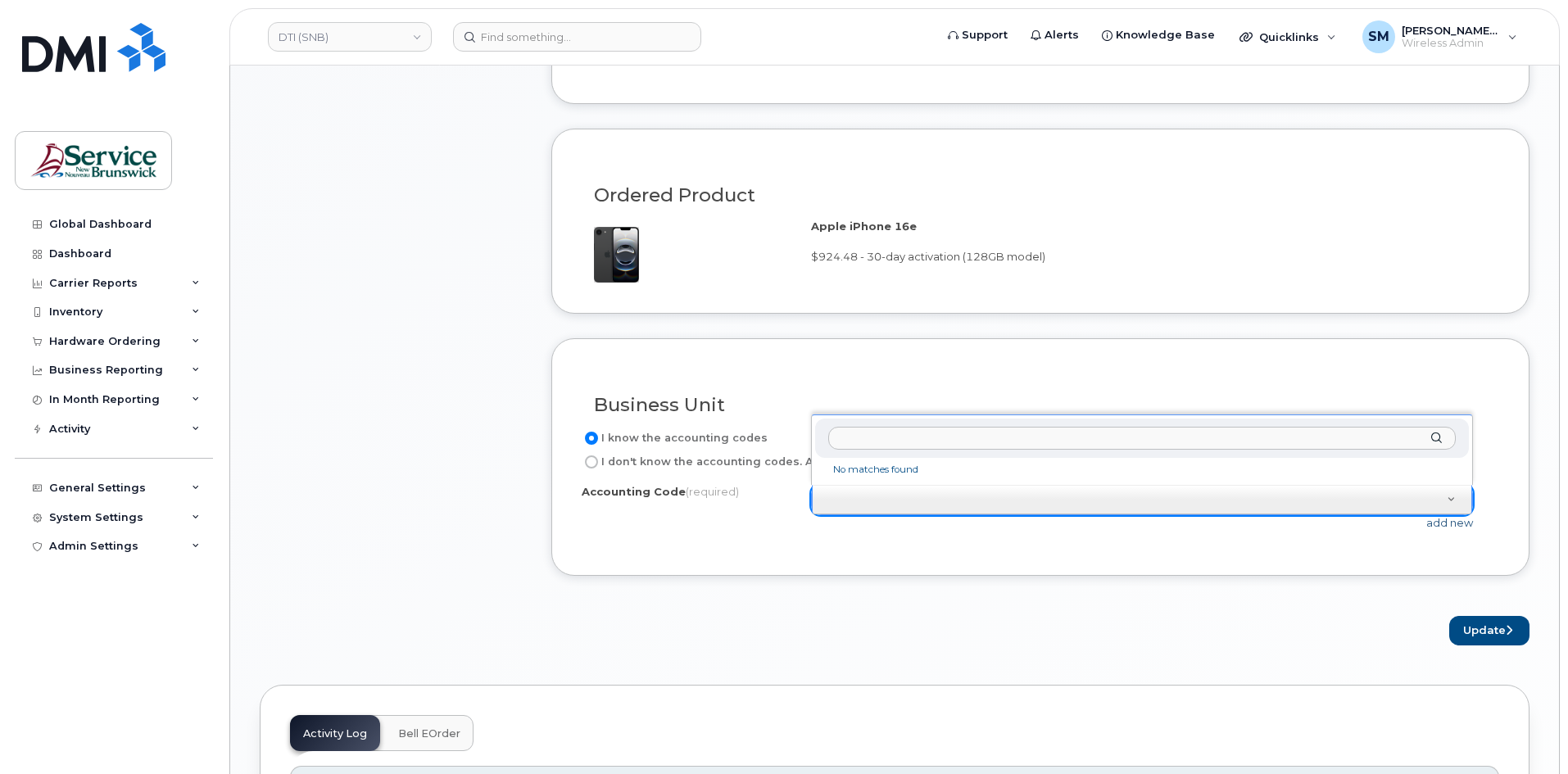
drag, startPoint x: 1333, startPoint y: 544, endPoint x: 1443, endPoint y: 517, distance: 113.3
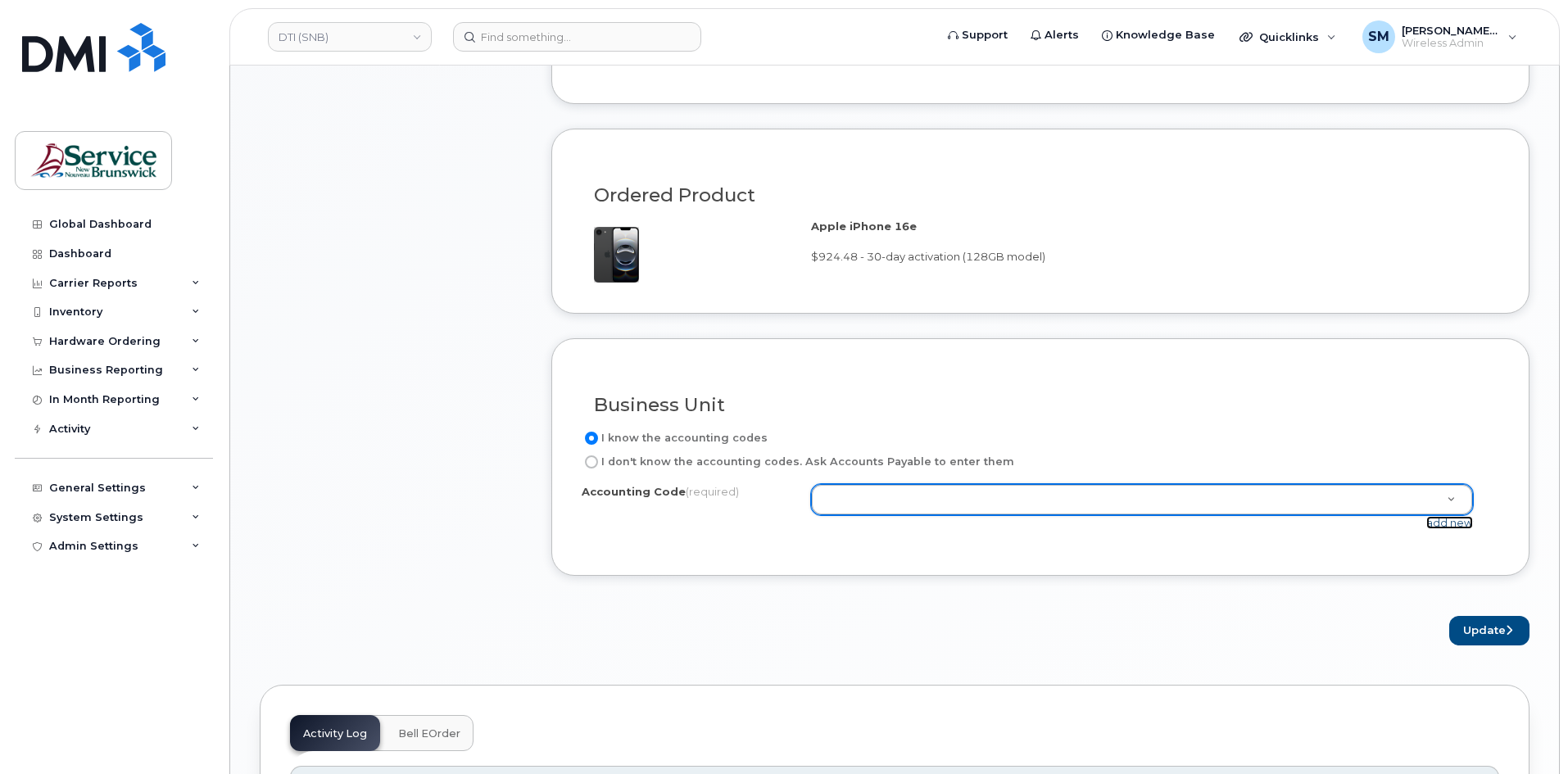
click at [1458, 521] on link "add new" at bounding box center [1449, 523] width 46 height 13
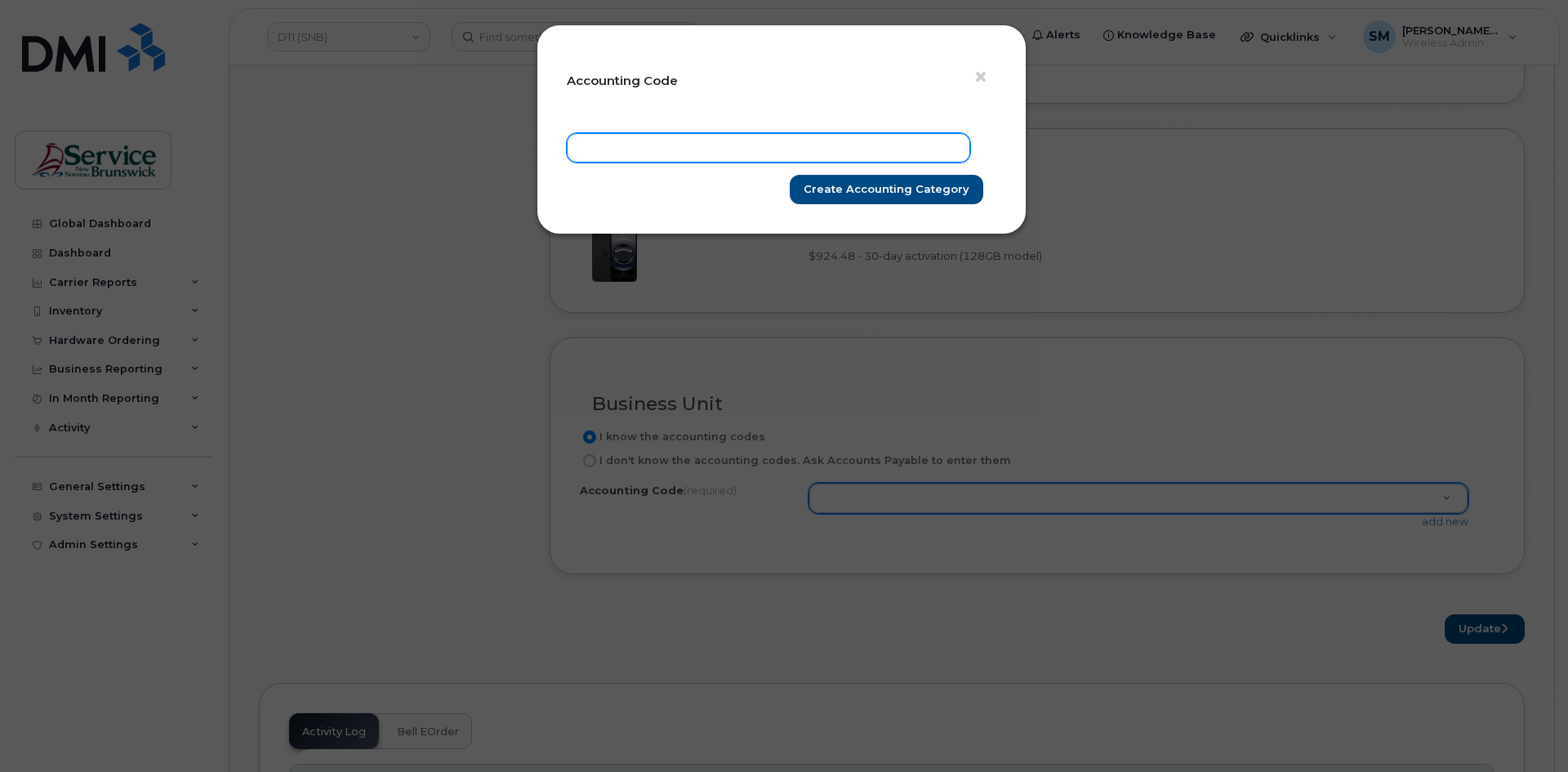
paste input "40.4080.4001.3451.BBBB.0000.B01500"
type input "40.4080.4001.3451.BBBB.0000.B01500"
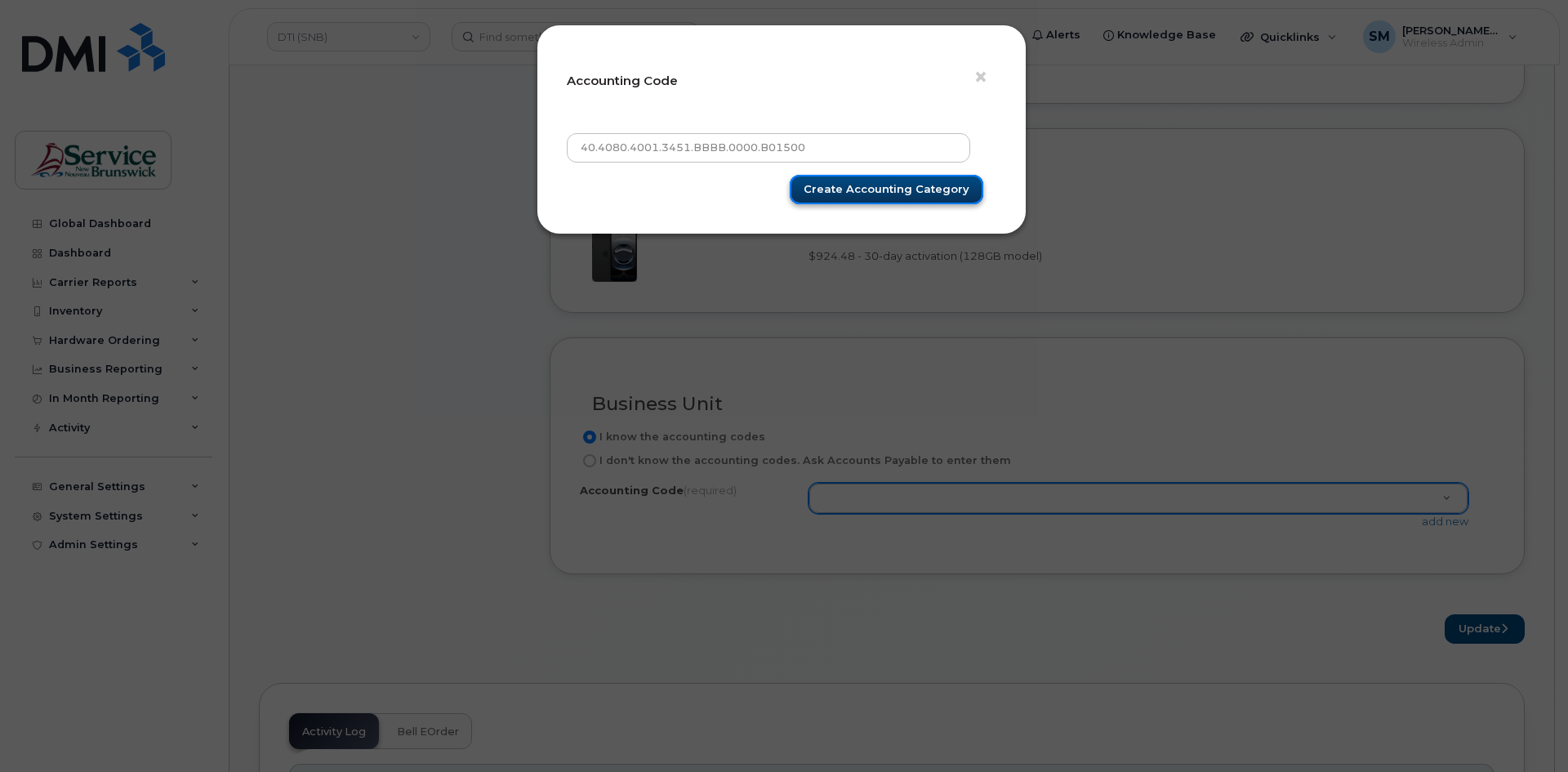
click at [926, 193] on input "Create Accounting category" at bounding box center [886, 190] width 193 height 31
type input "Create Accounting category"
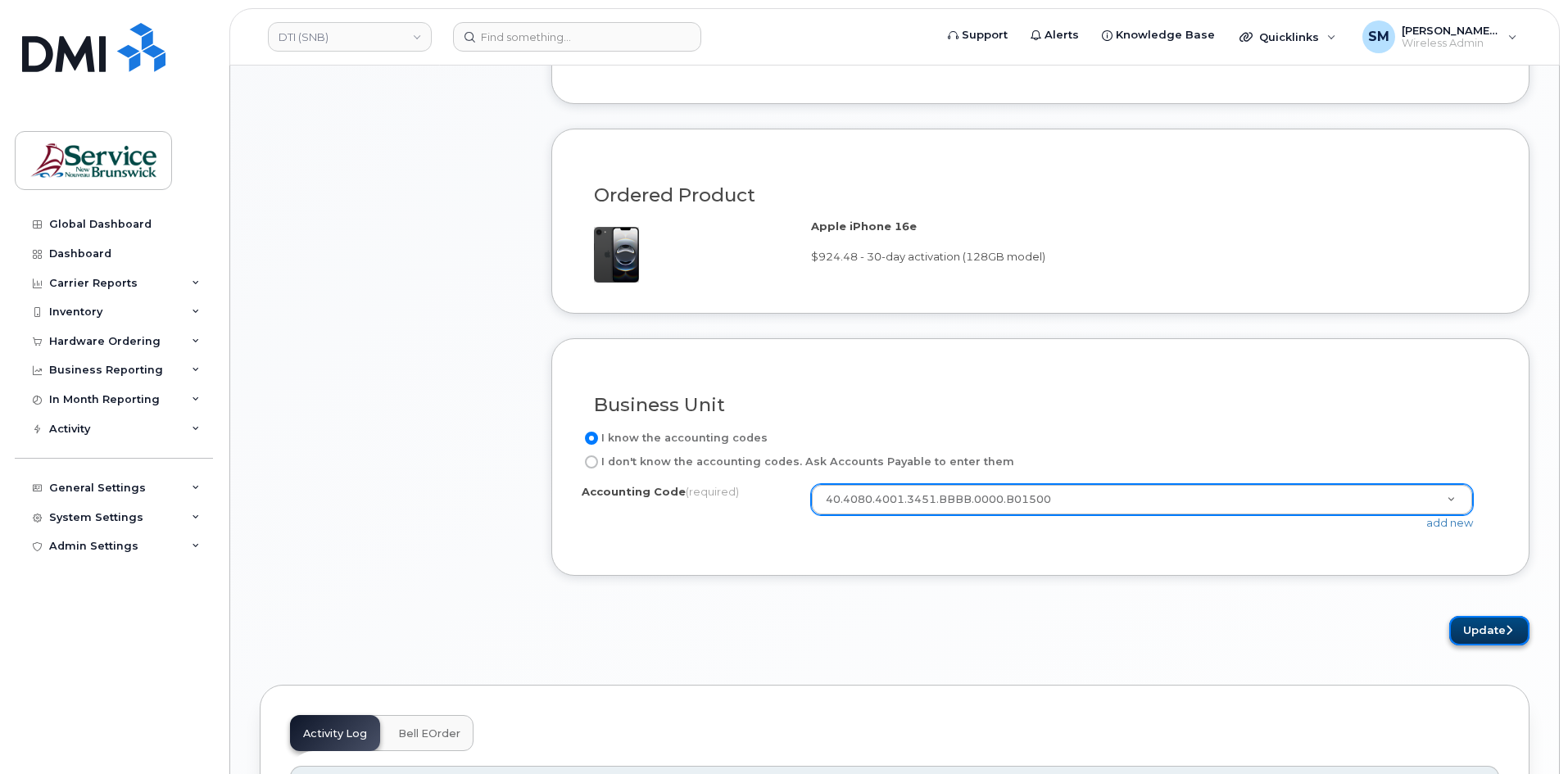
click at [1506, 632] on icon "submit" at bounding box center [1509, 629] width 6 height 10
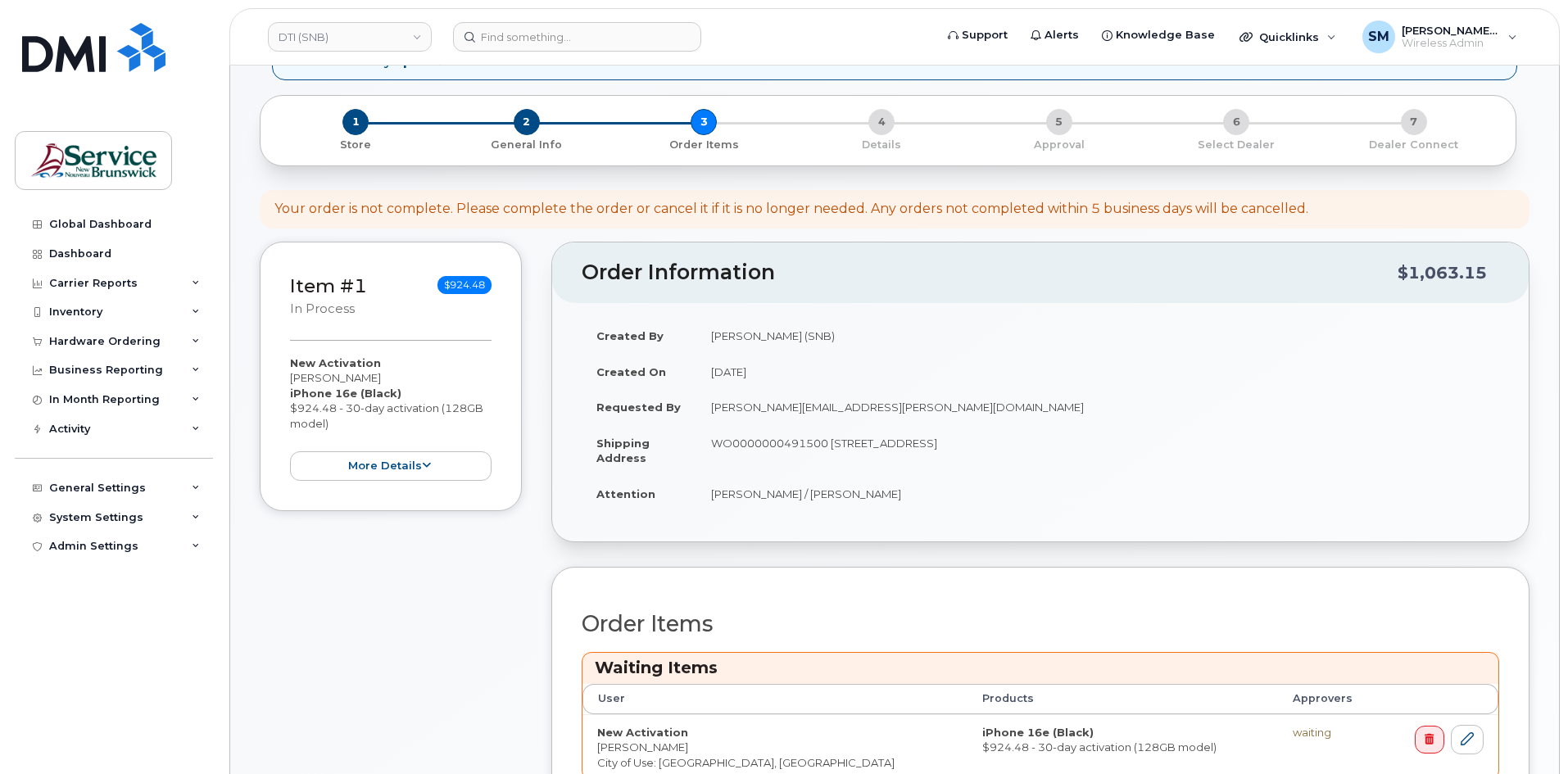
scroll to position [491, 0]
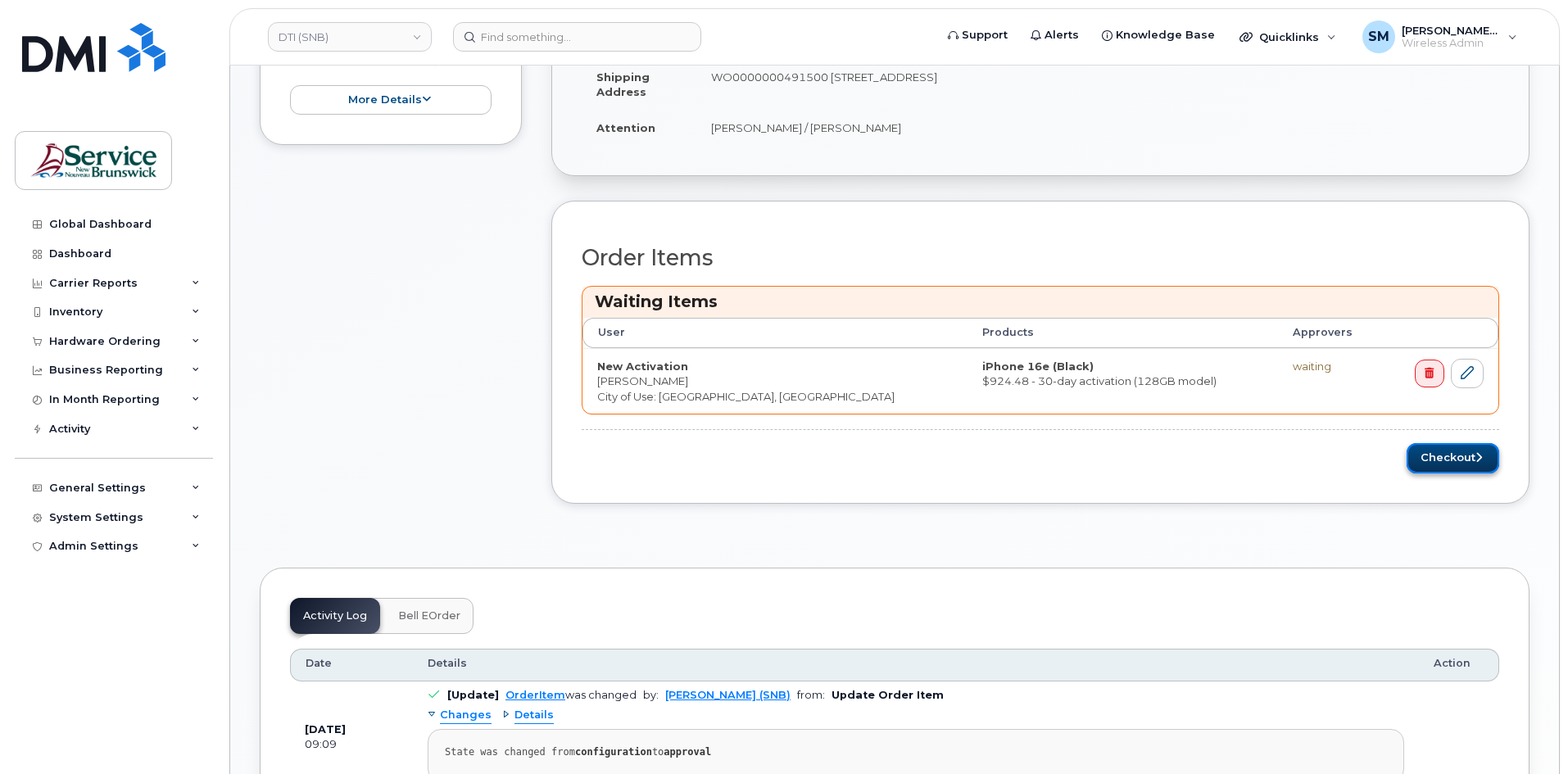
click at [1473, 454] on button "Checkout" at bounding box center [1453, 458] width 93 height 31
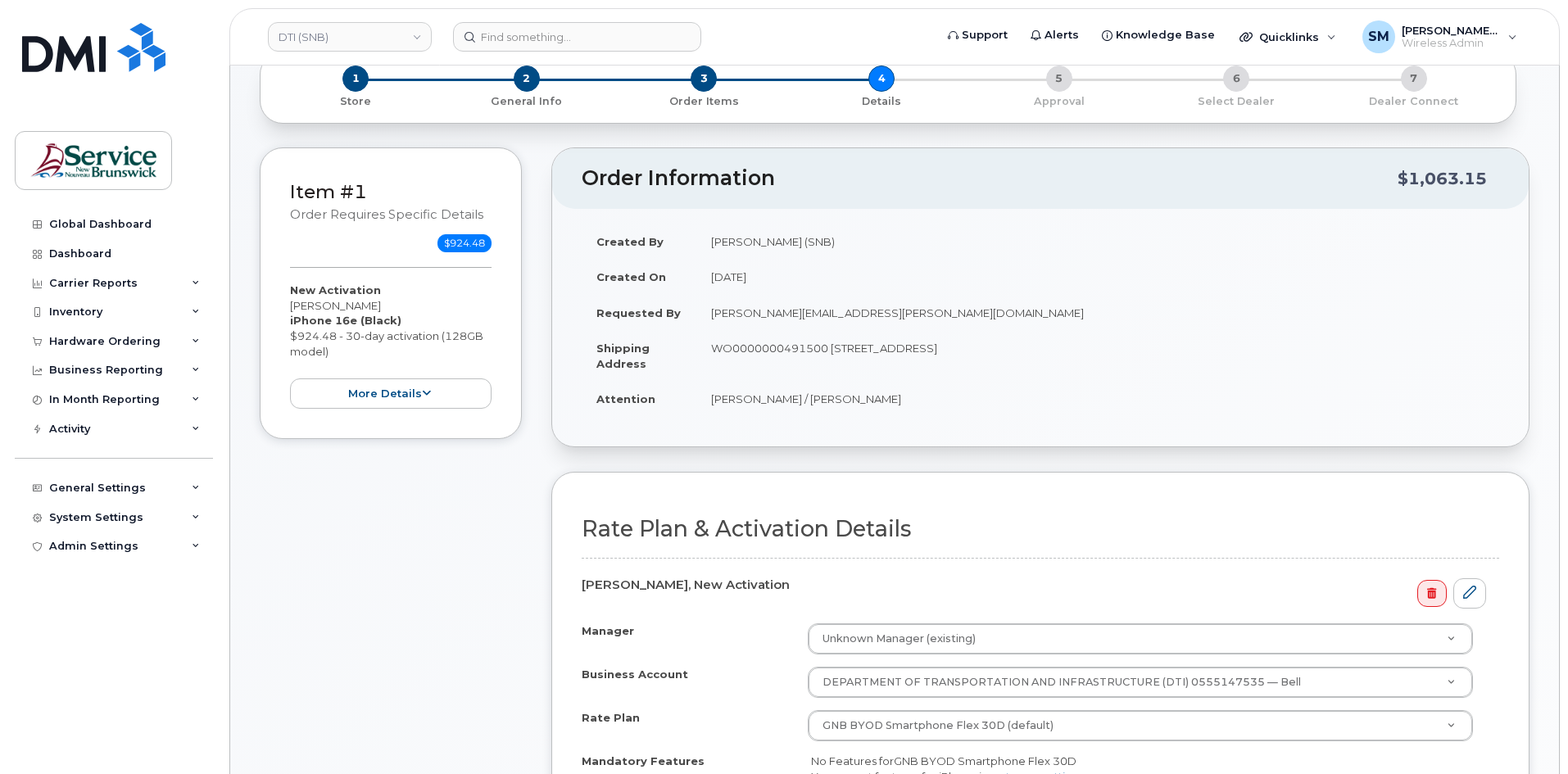
scroll to position [327, 0]
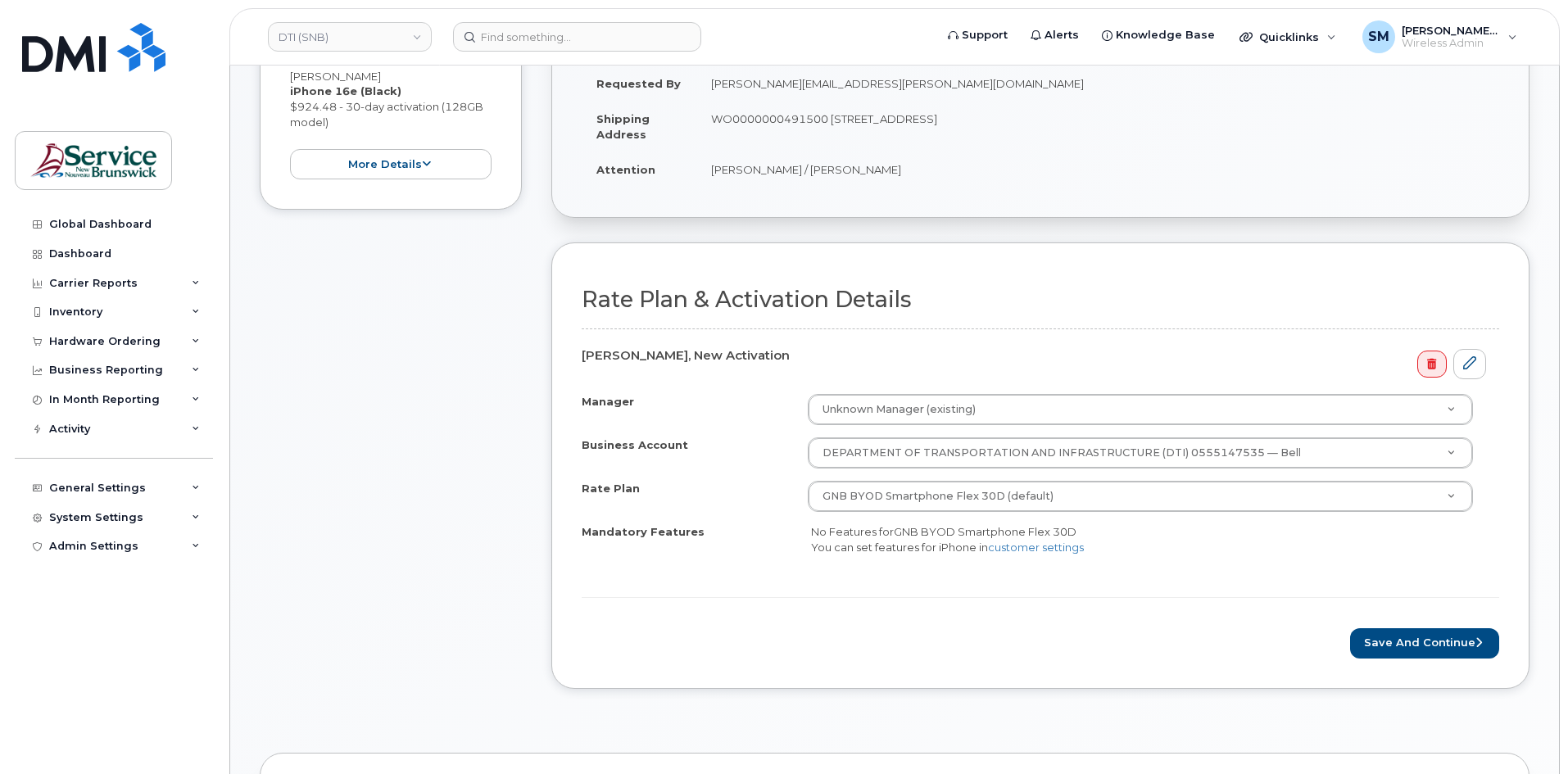
click at [1417, 660] on div "Rate Plan & Activation Details [PERSON_NAME], New Activation Manager Unknown Ma…" at bounding box center [1040, 464] width 978 height 446
click at [1426, 638] on button "Save and Continue" at bounding box center [1424, 643] width 149 height 31
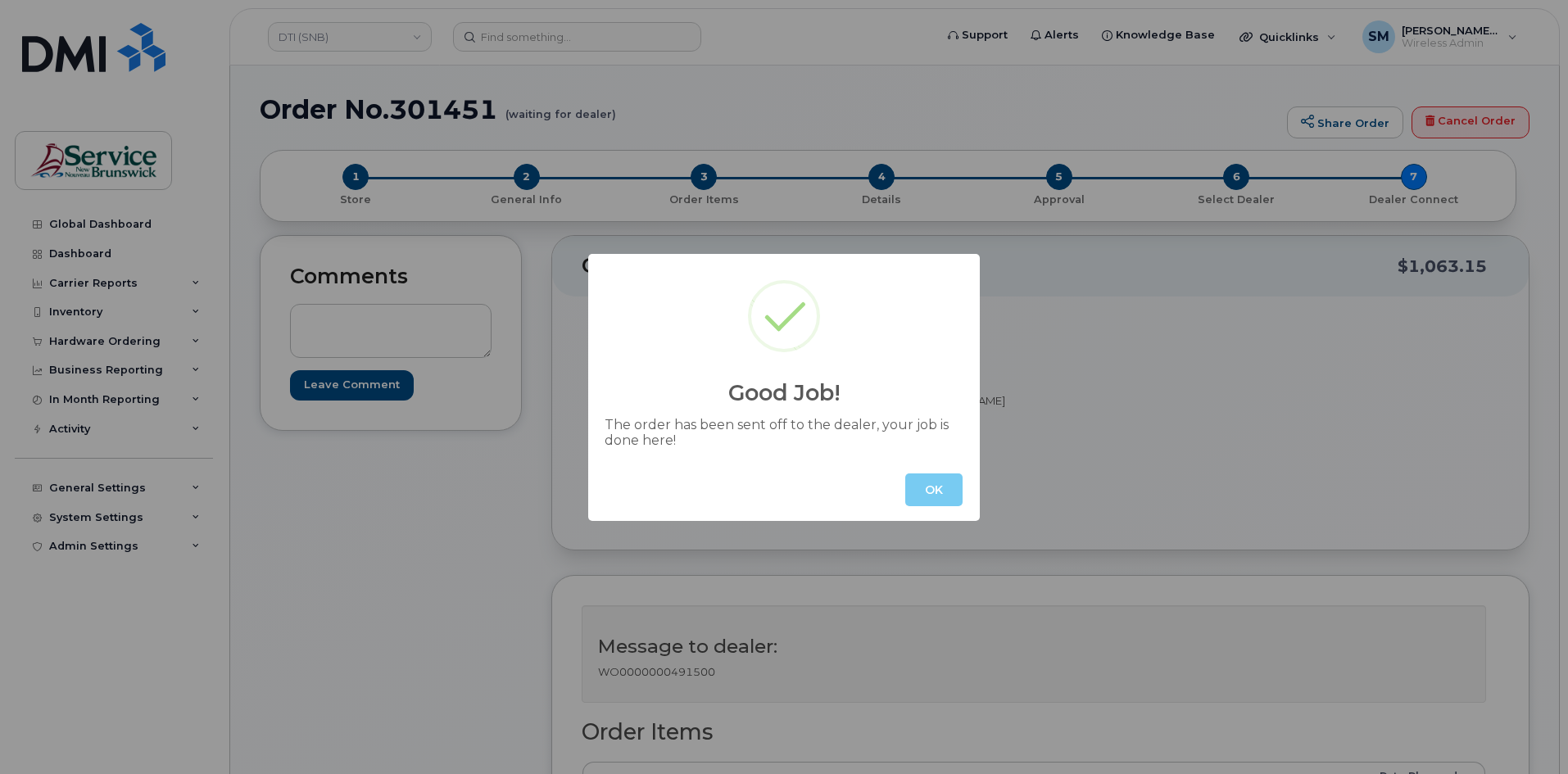
click at [921, 492] on button "OK" at bounding box center [934, 489] width 57 height 32
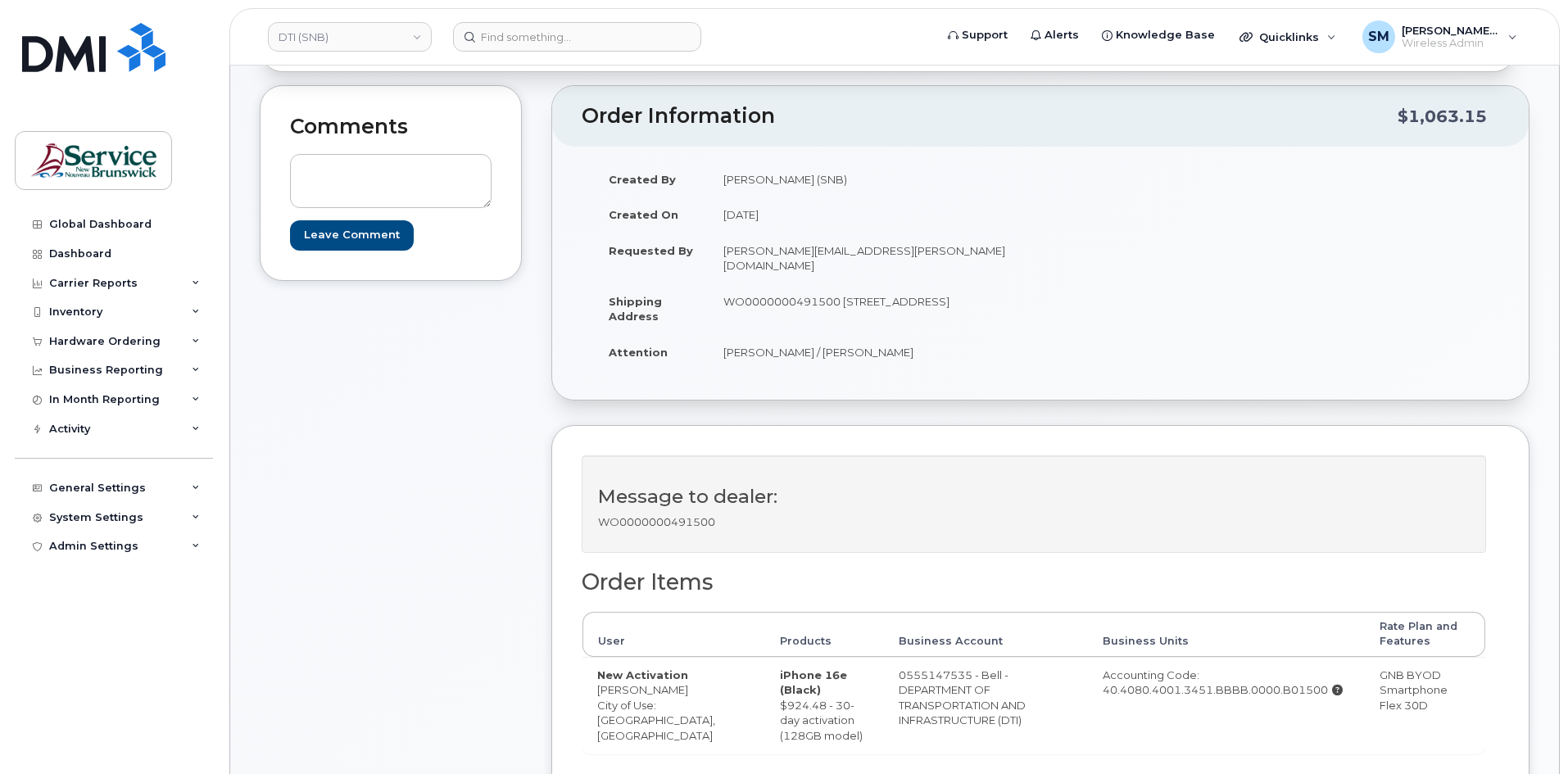
scroll to position [410, 0]
